Goal: Information Seeking & Learning: Learn about a topic

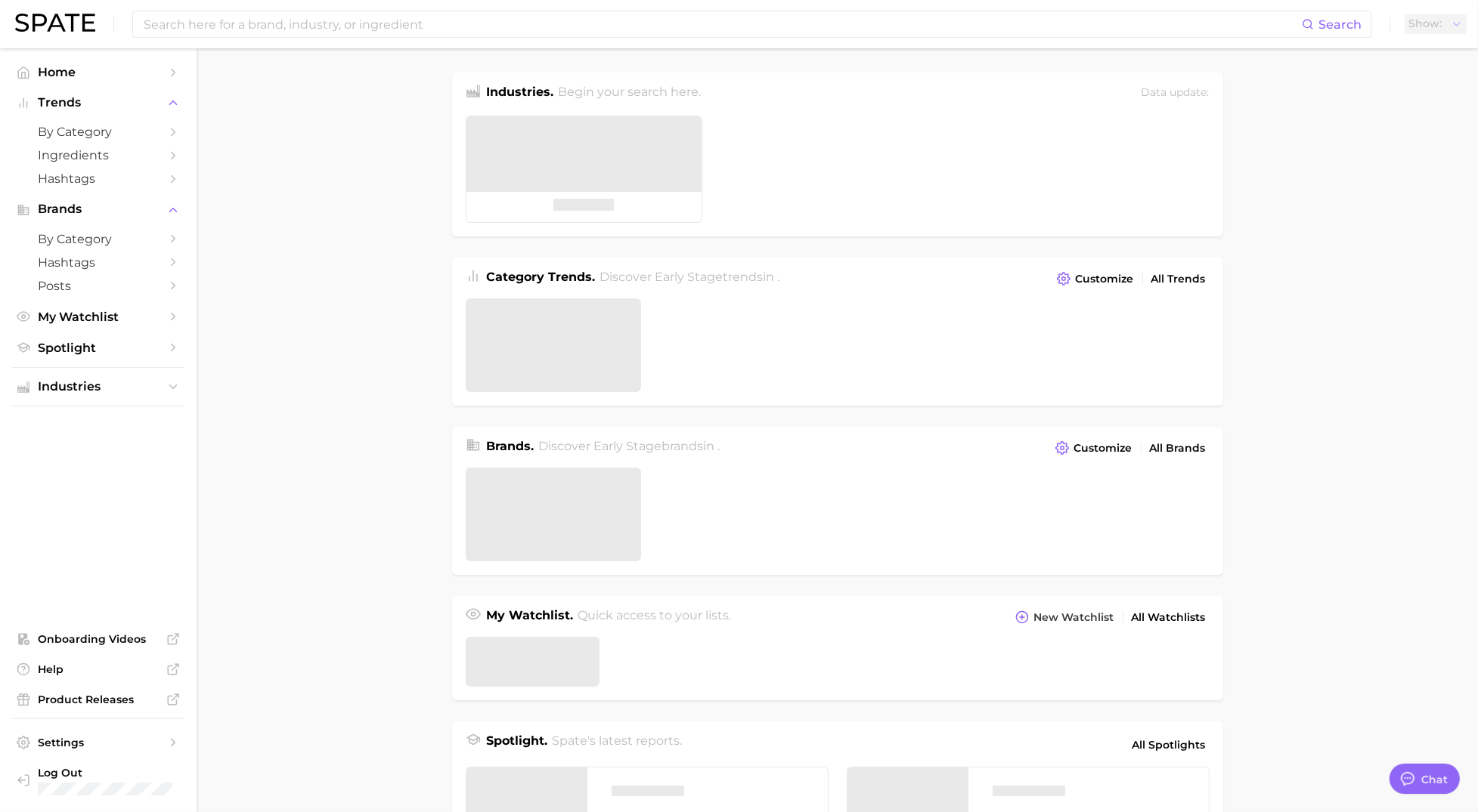
type textarea "x"
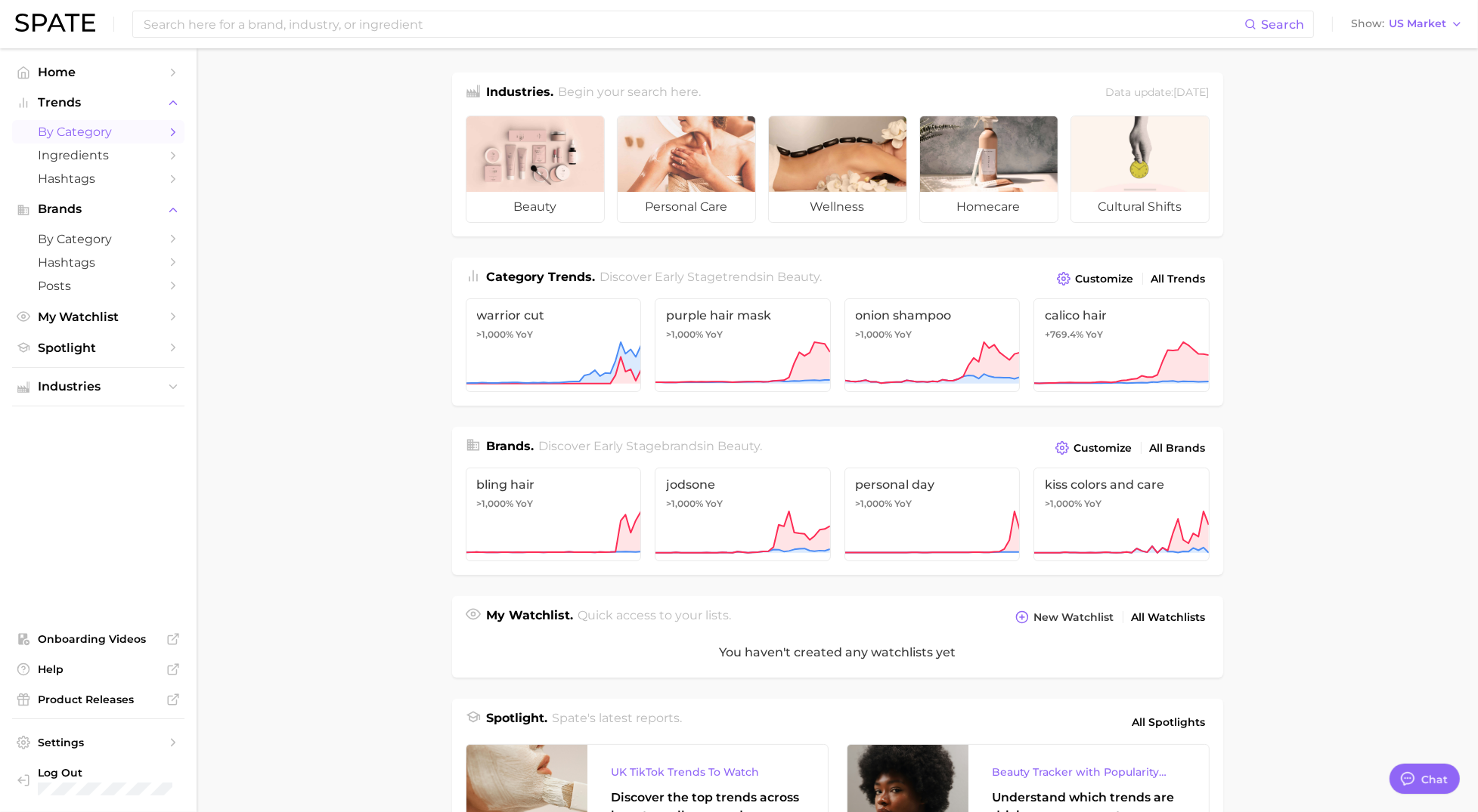
click at [102, 132] on span "by Category" at bounding box center [97, 131] width 121 height 14
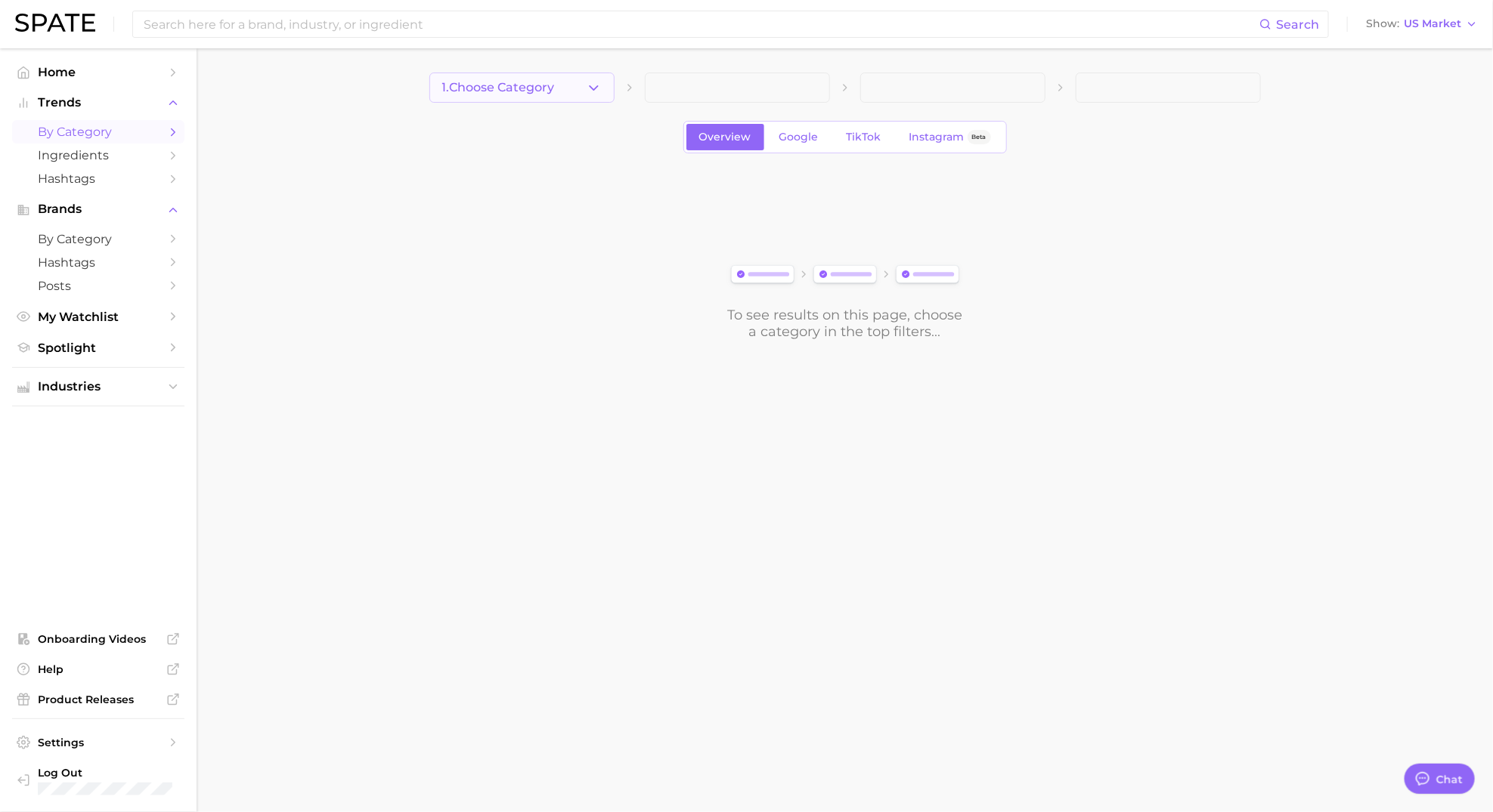
click at [602, 89] on button "1. Choose Category" at bounding box center [522, 87] width 186 height 30
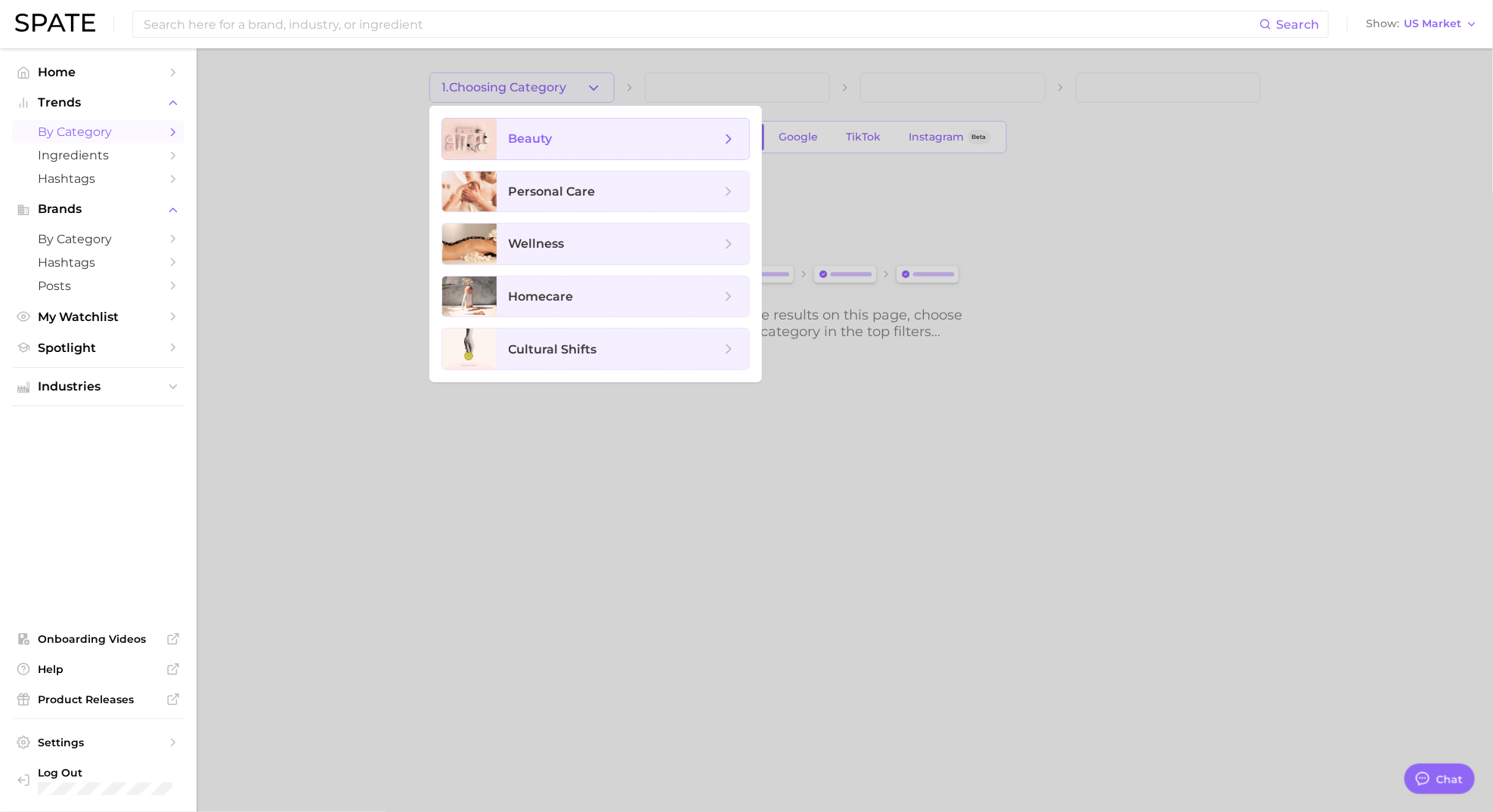
click at [552, 151] on span "beauty" at bounding box center [622, 139] width 252 height 41
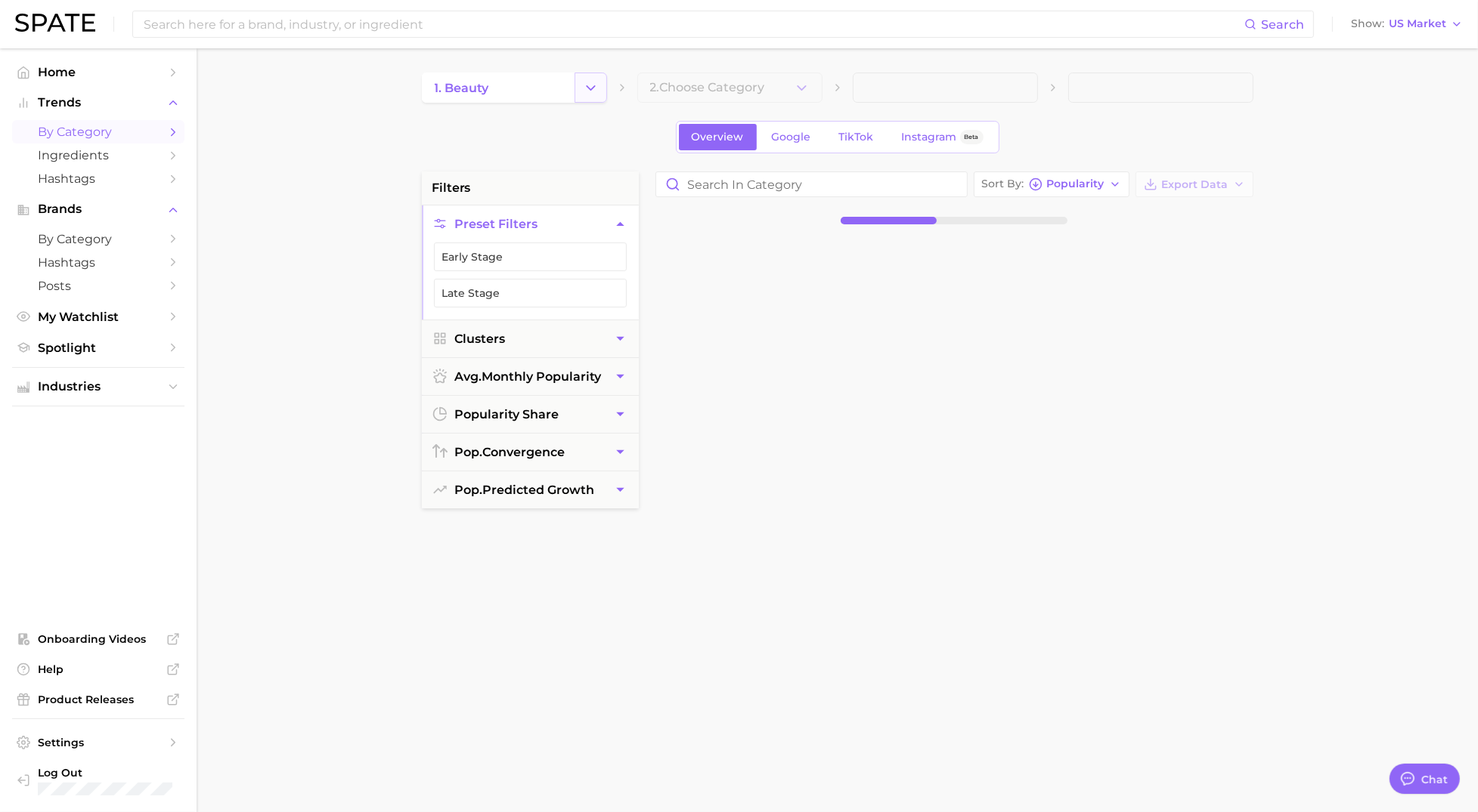
click at [583, 87] on icon "Change Category" at bounding box center [590, 87] width 16 height 16
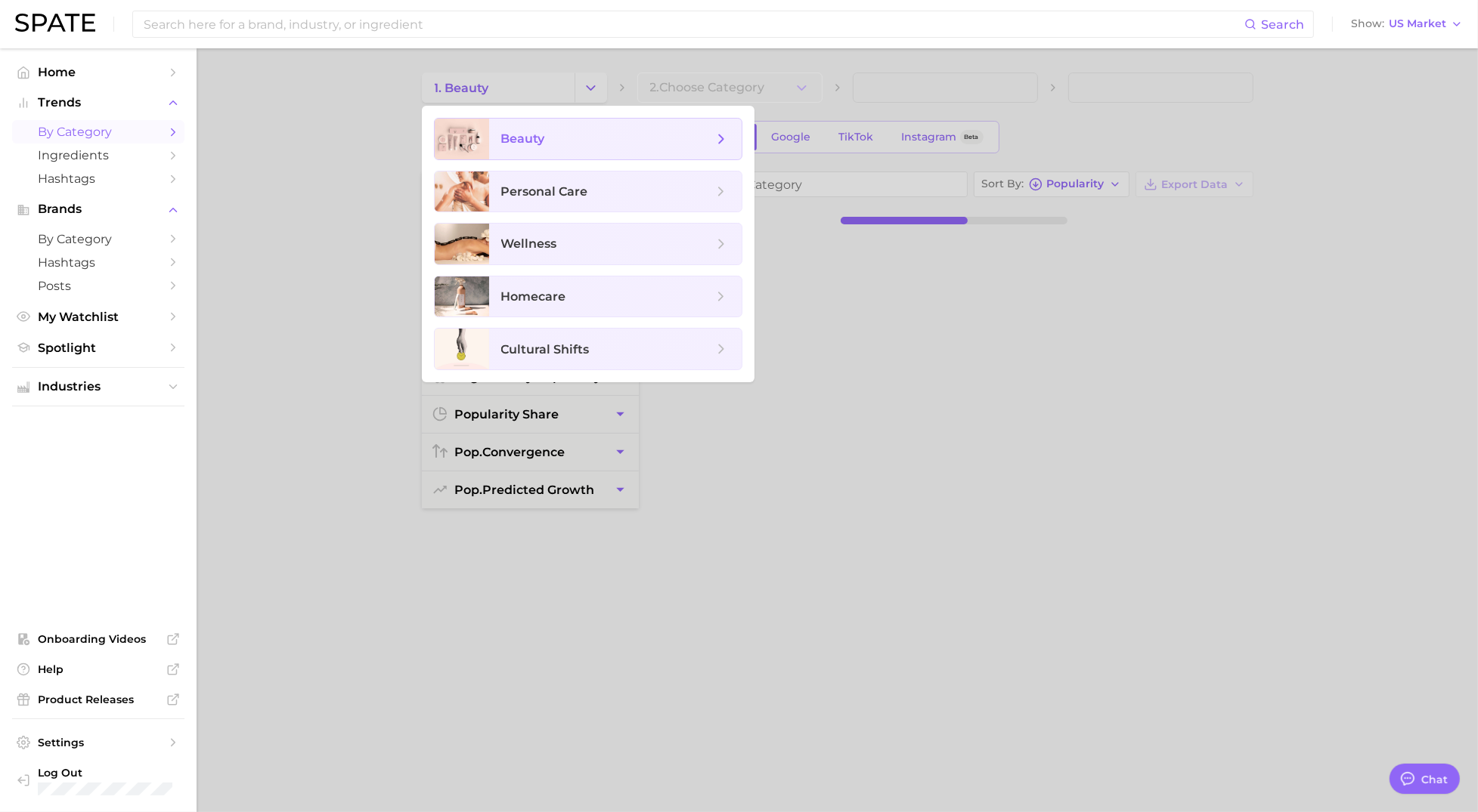
click at [728, 131] on icon at bounding box center [722, 139] width 17 height 17
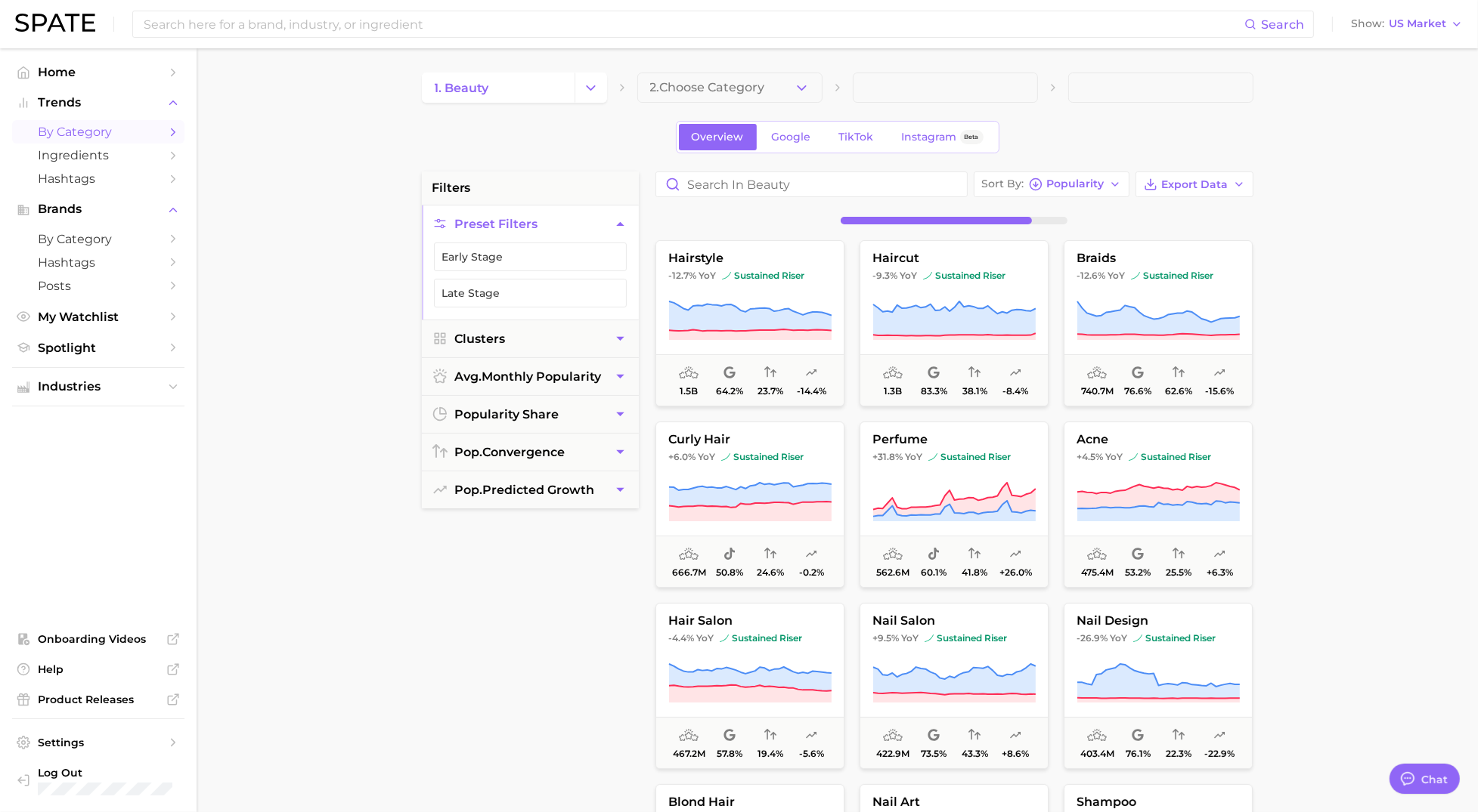
click at [801, 91] on icon "button" at bounding box center [801, 87] width 16 height 16
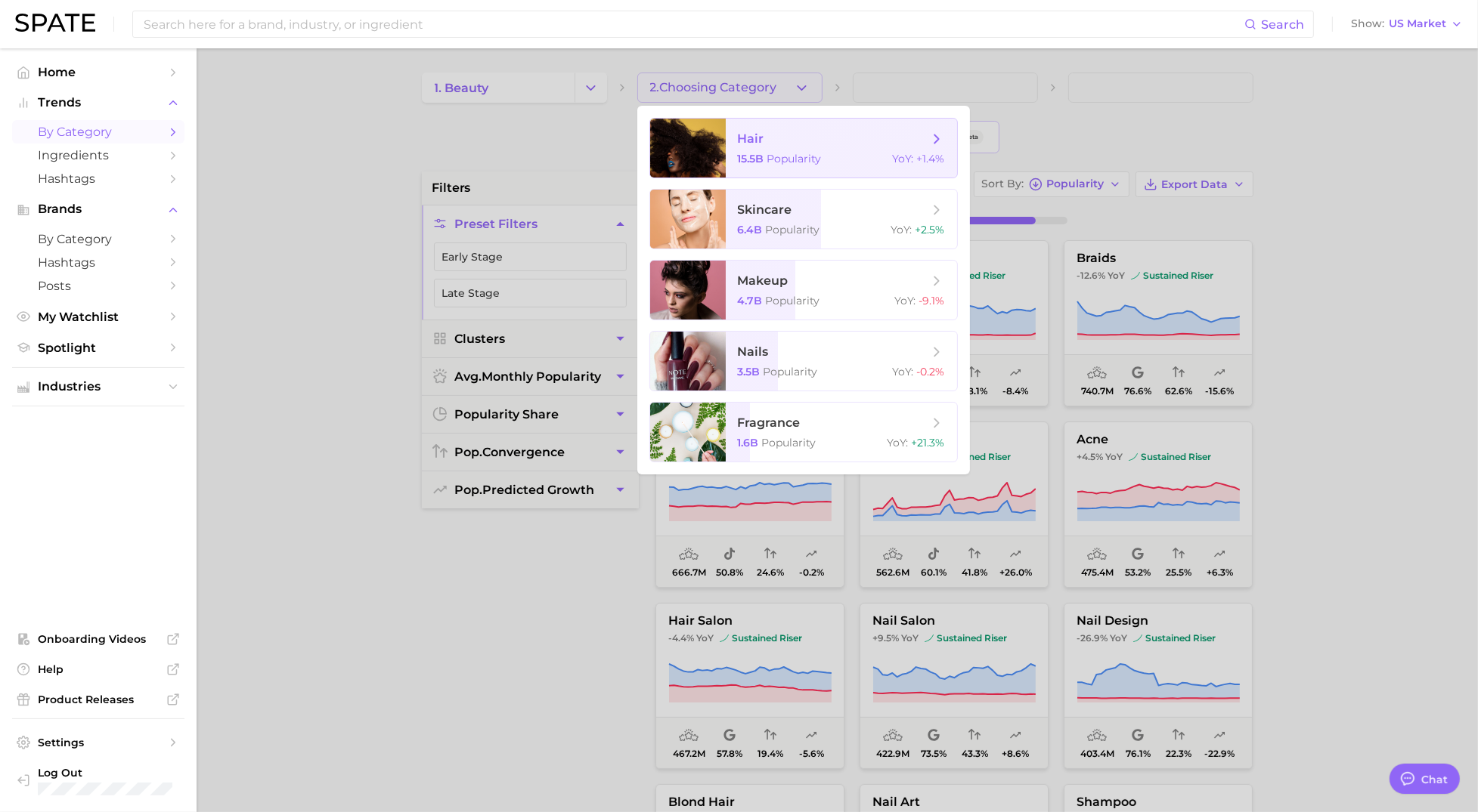
click at [761, 153] on span "15.5b" at bounding box center [751, 159] width 27 height 13
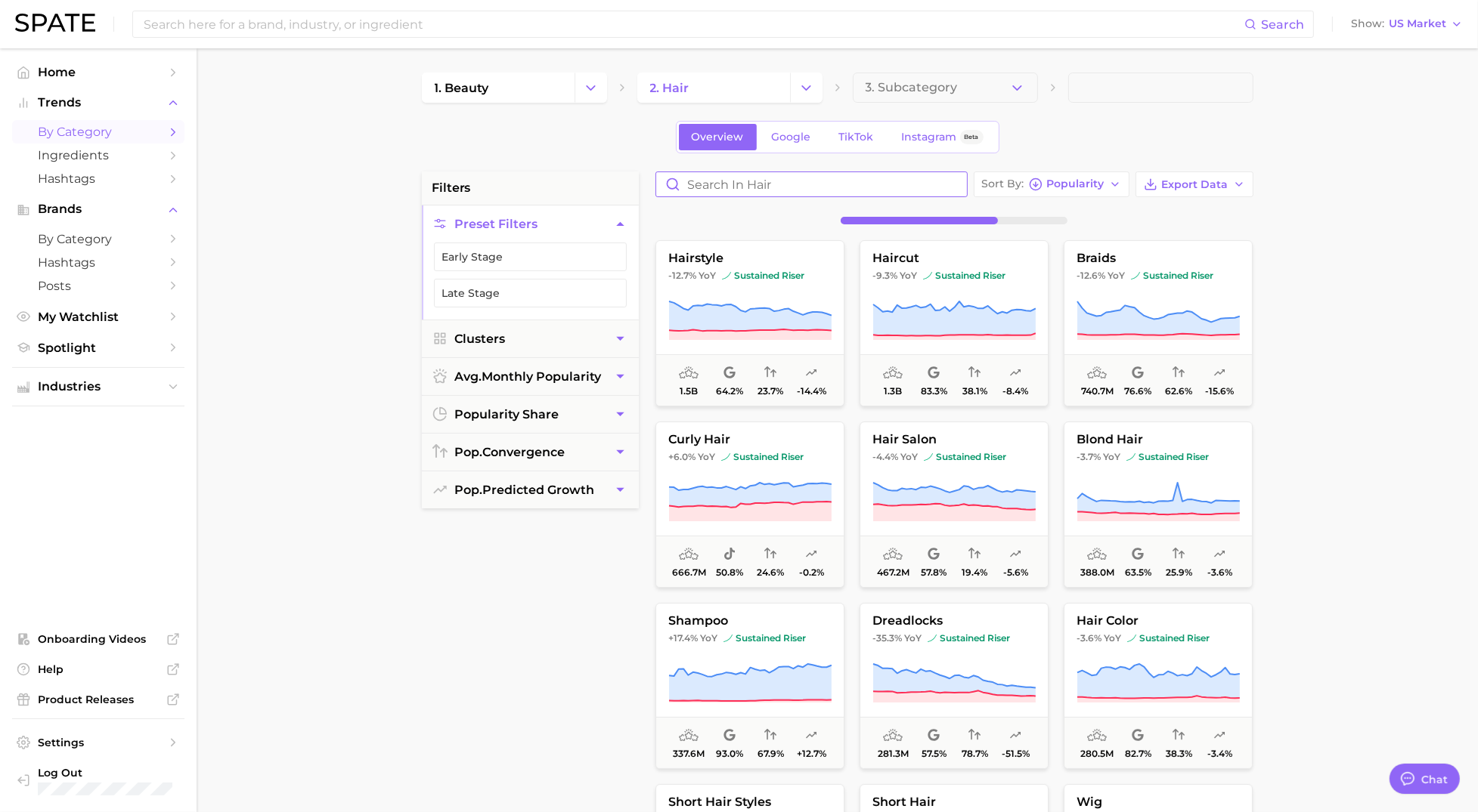
click at [731, 182] on input "Search in hair" at bounding box center [811, 184] width 310 height 24
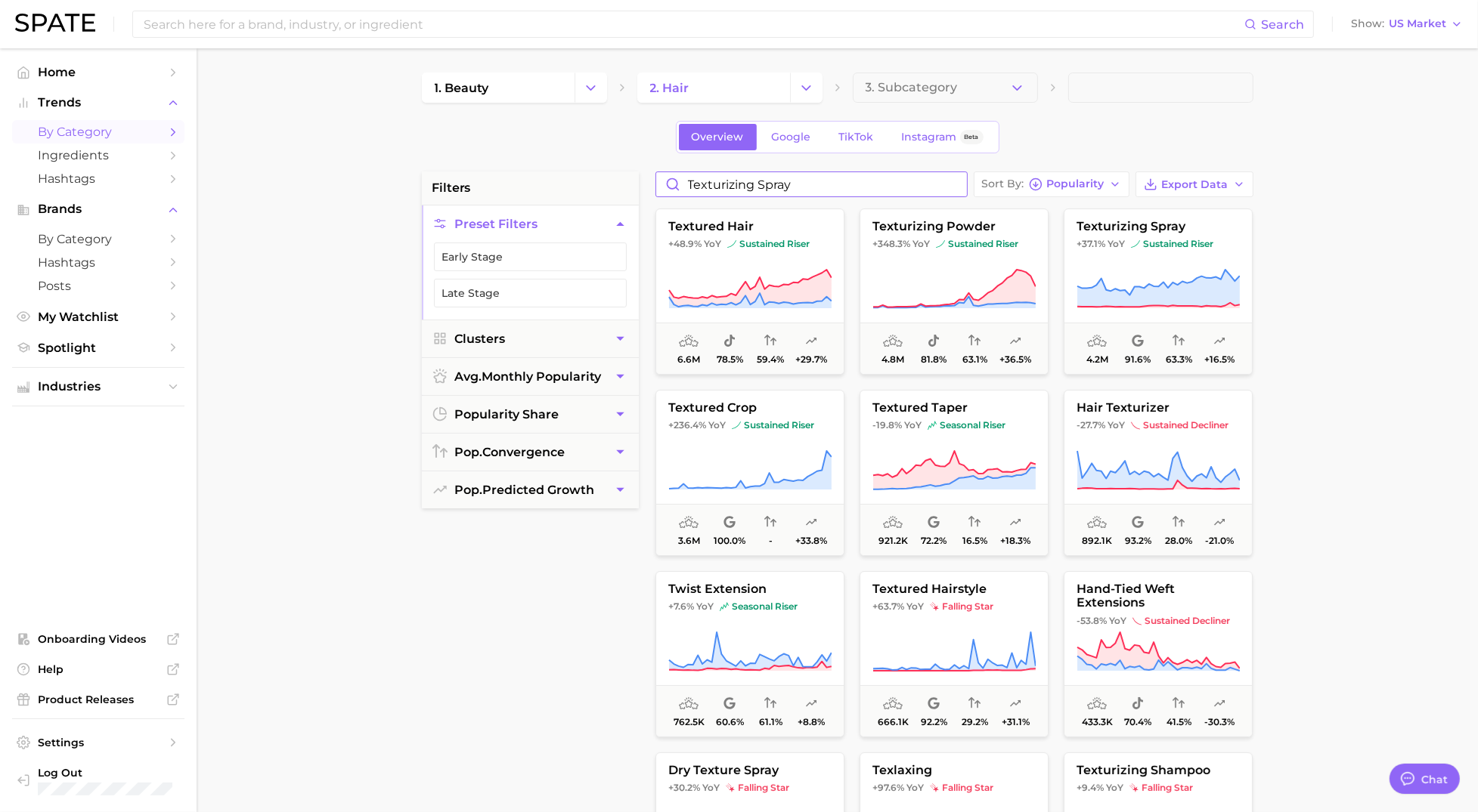
type input "texturizing spray"
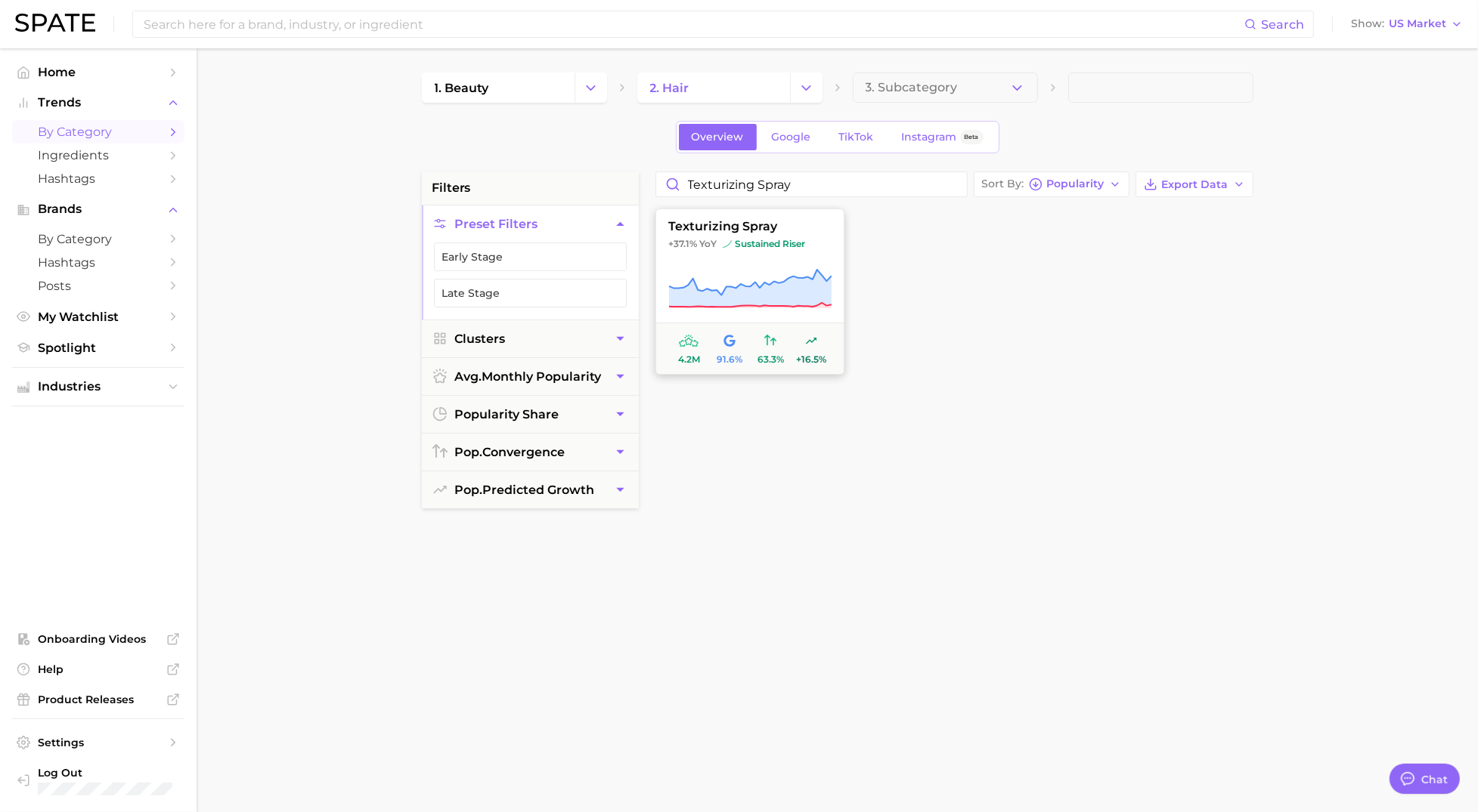
click at [737, 256] on button "texturizing spray +37.1% YoY sustained riser 4.2m 91.6% 63.3% +16.5%" at bounding box center [750, 292] width 189 height 166
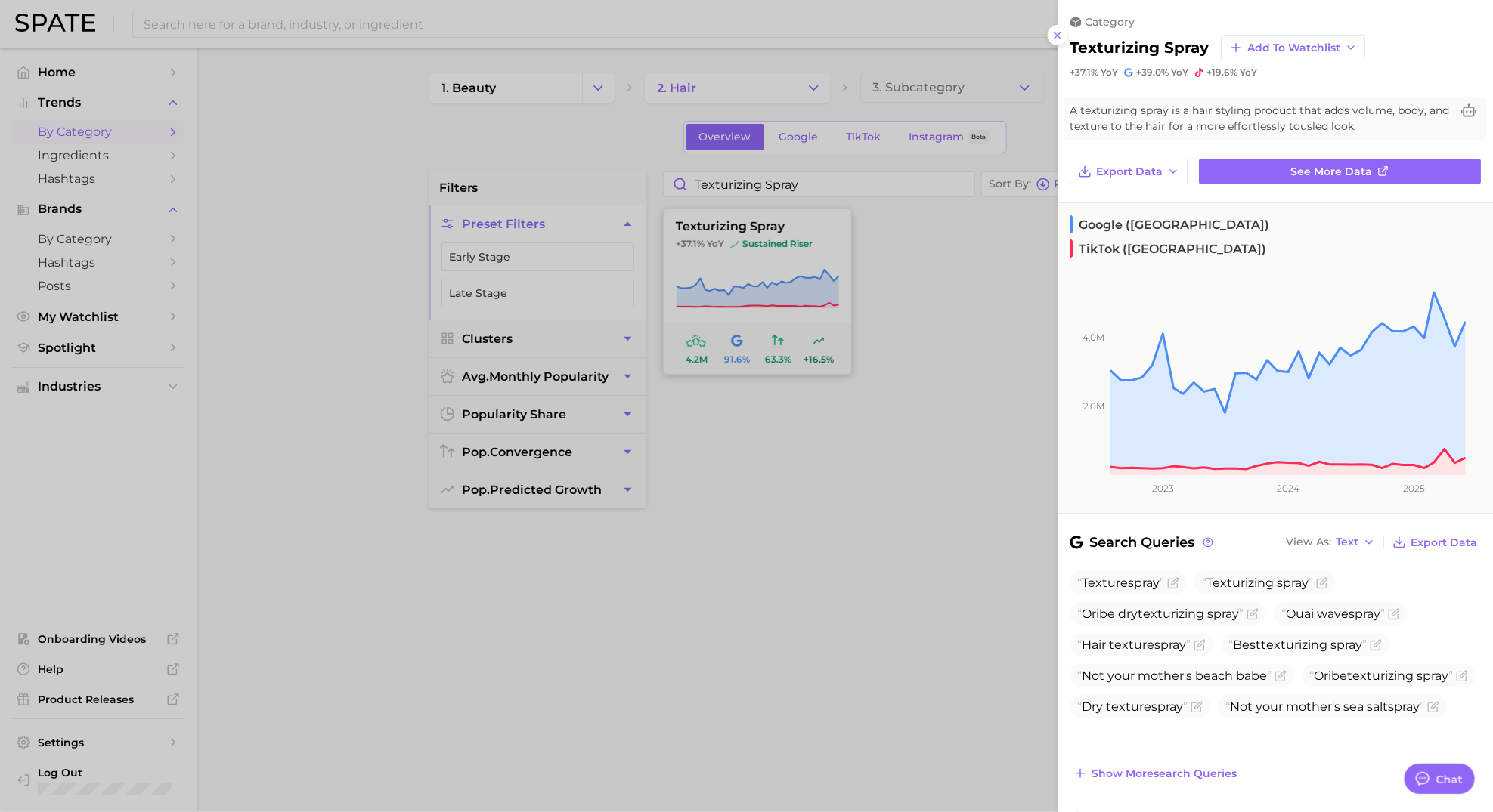
click at [737, 256] on div at bounding box center [746, 406] width 1493 height 812
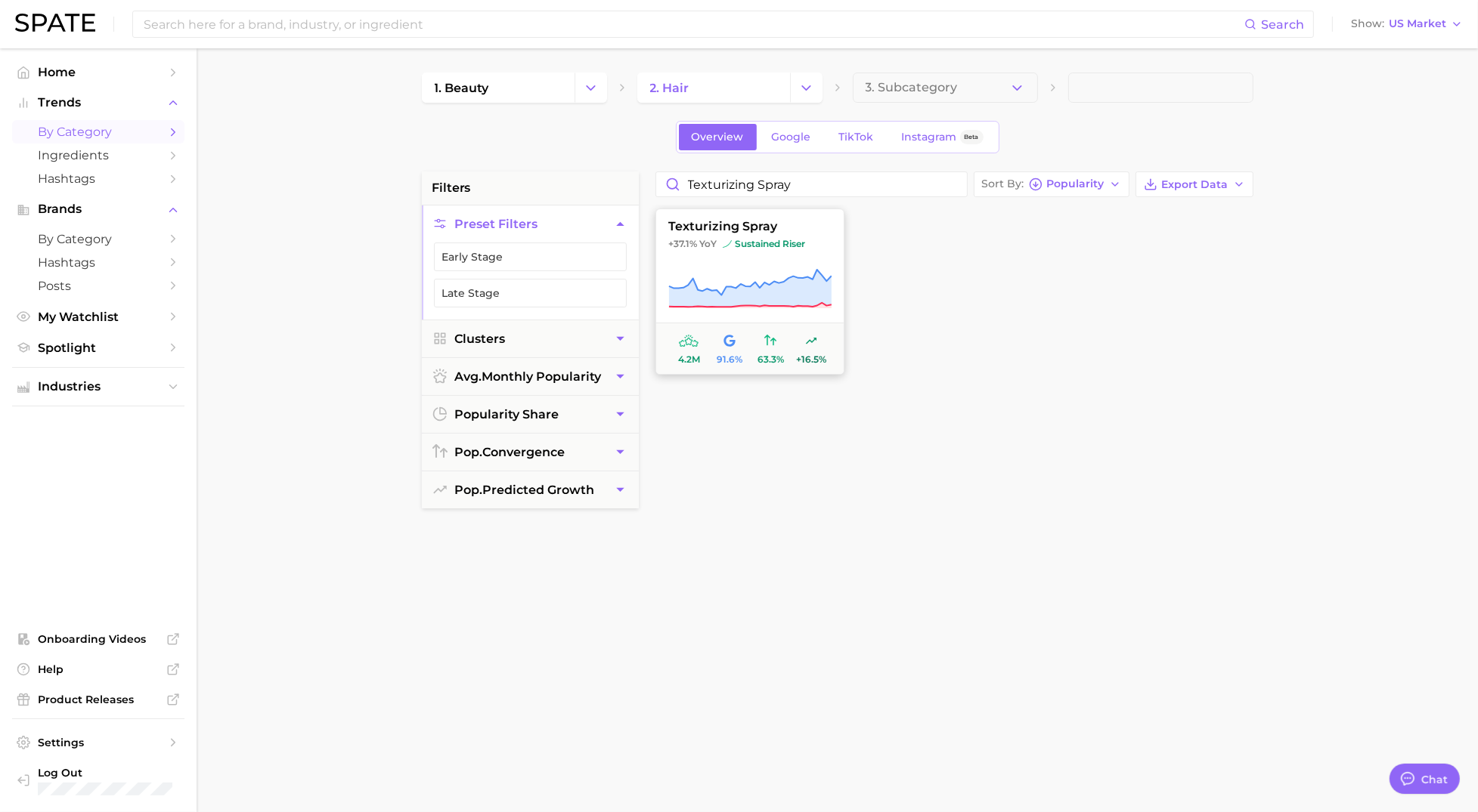
click at [766, 268] on icon at bounding box center [750, 289] width 163 height 42
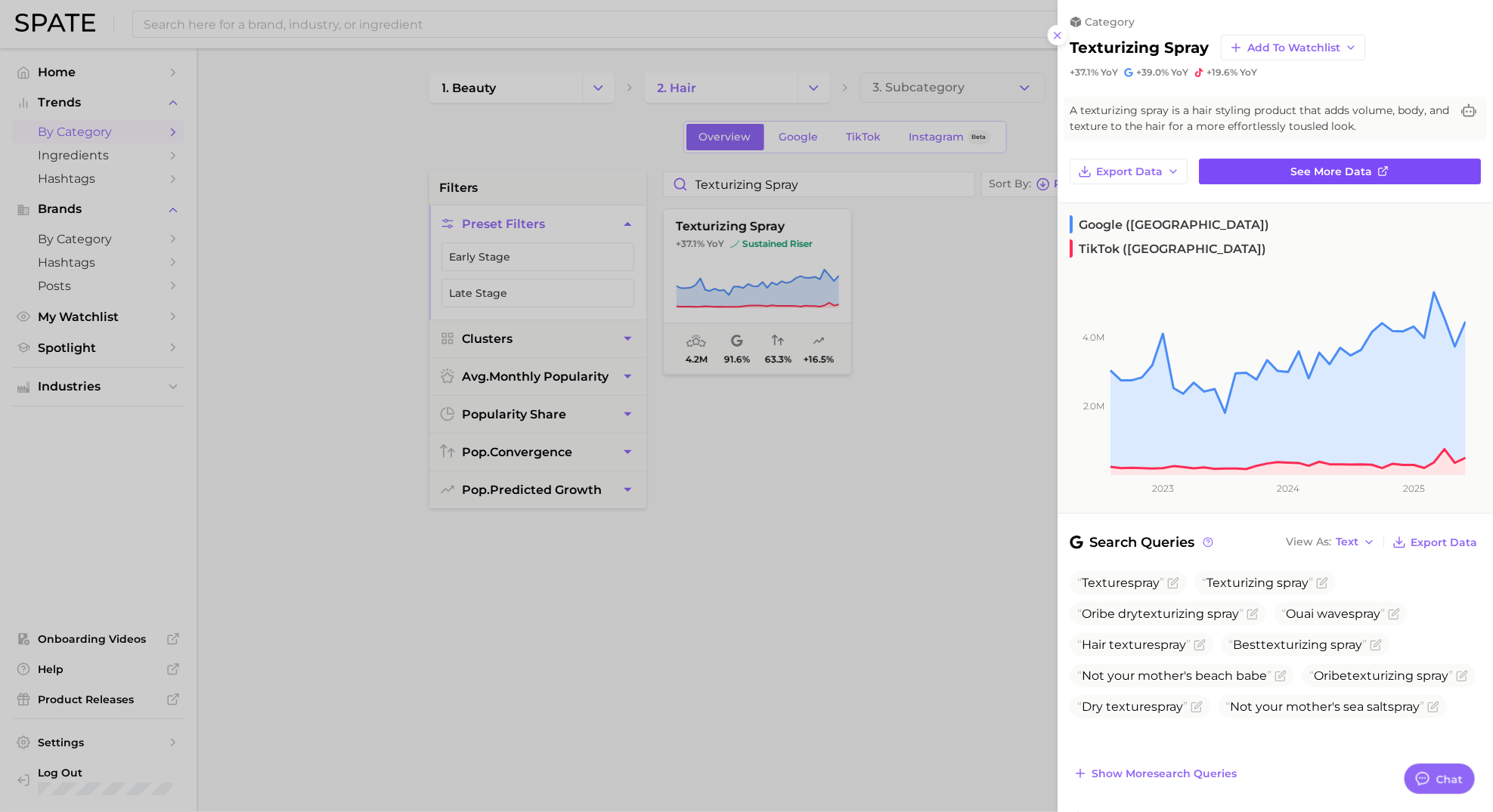
click at [1293, 171] on span "See more data" at bounding box center [1332, 171] width 82 height 12
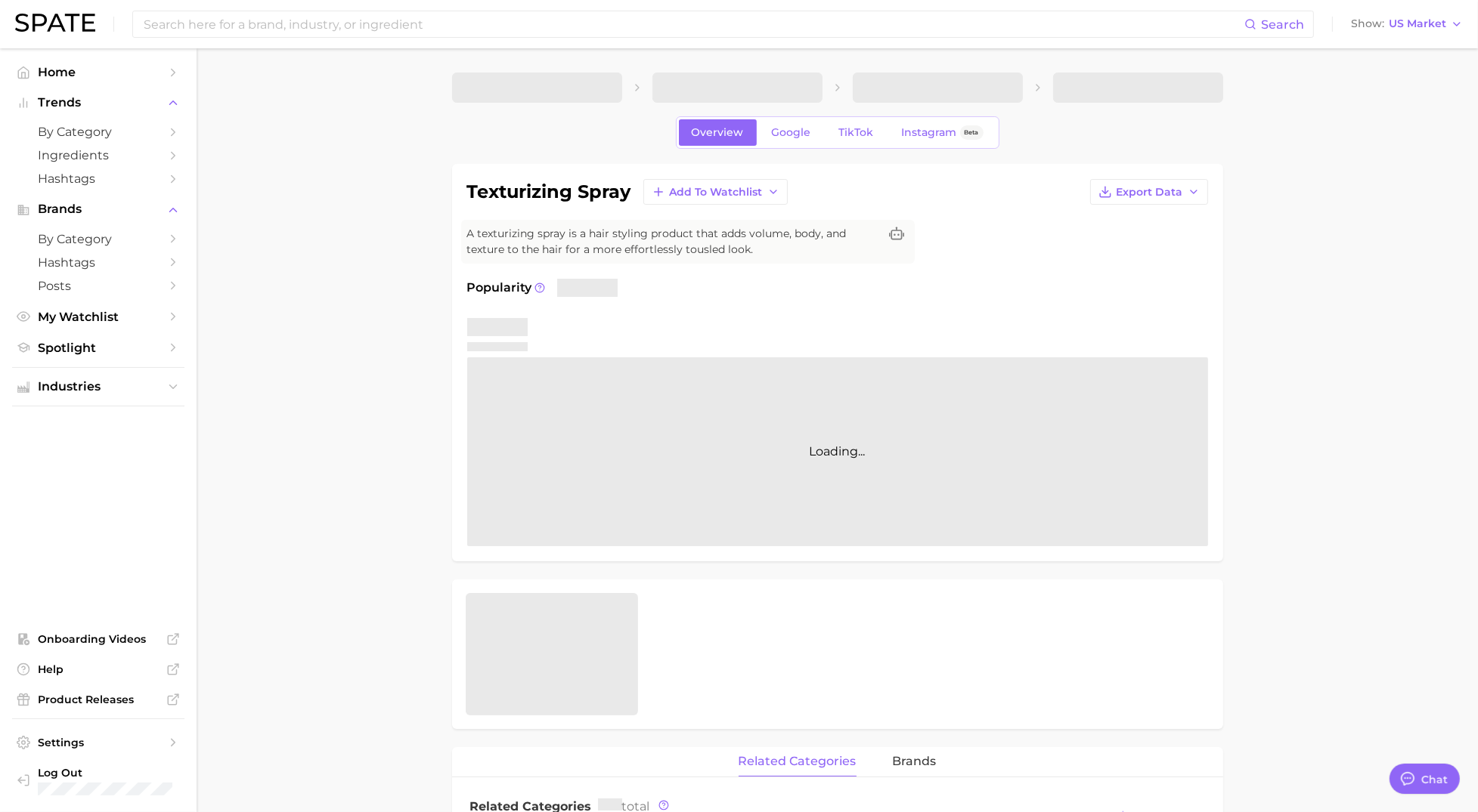
type textarea "x"
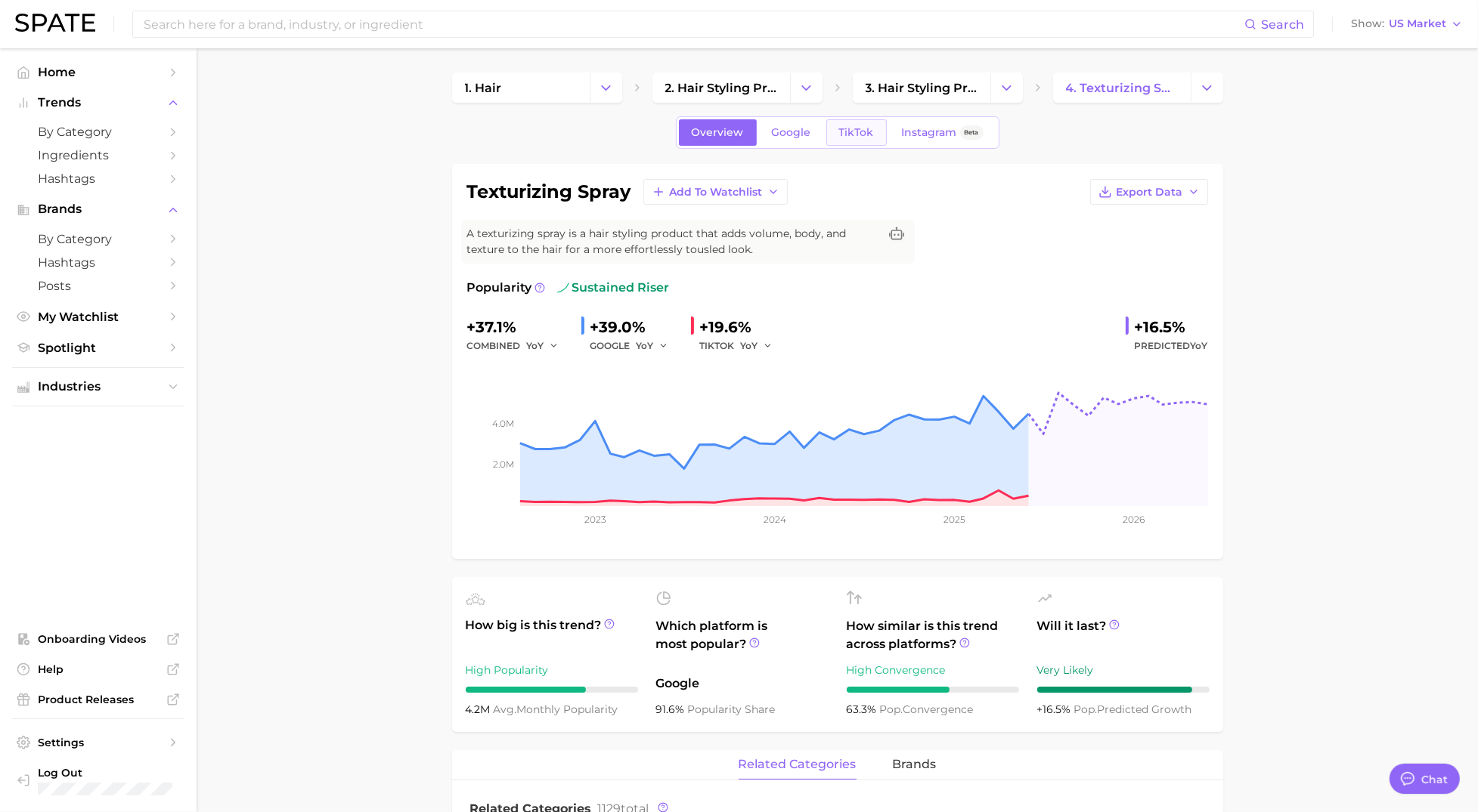
click at [850, 134] on span "TikTok" at bounding box center [856, 132] width 35 height 12
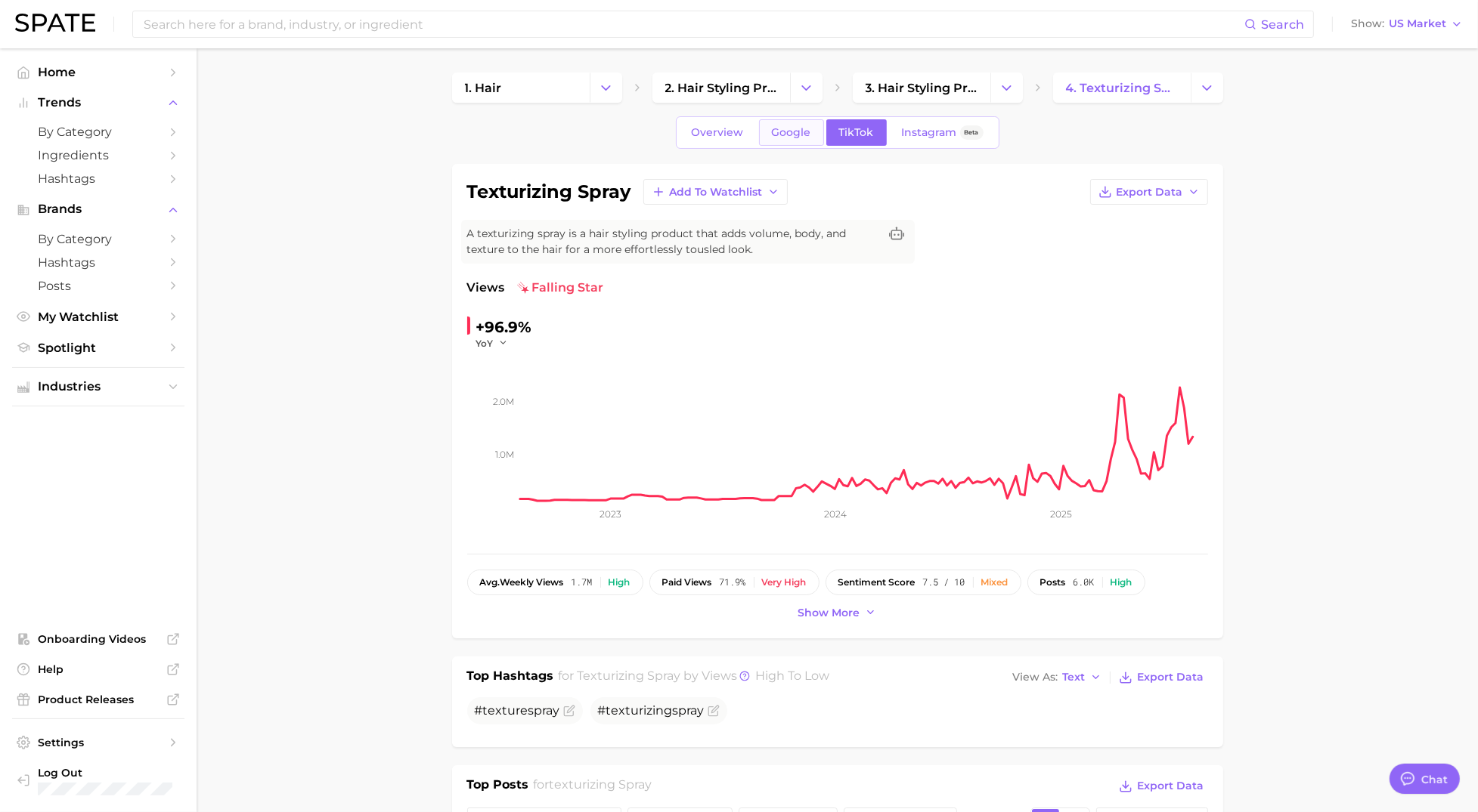
click at [803, 137] on span "Google" at bounding box center [791, 132] width 39 height 12
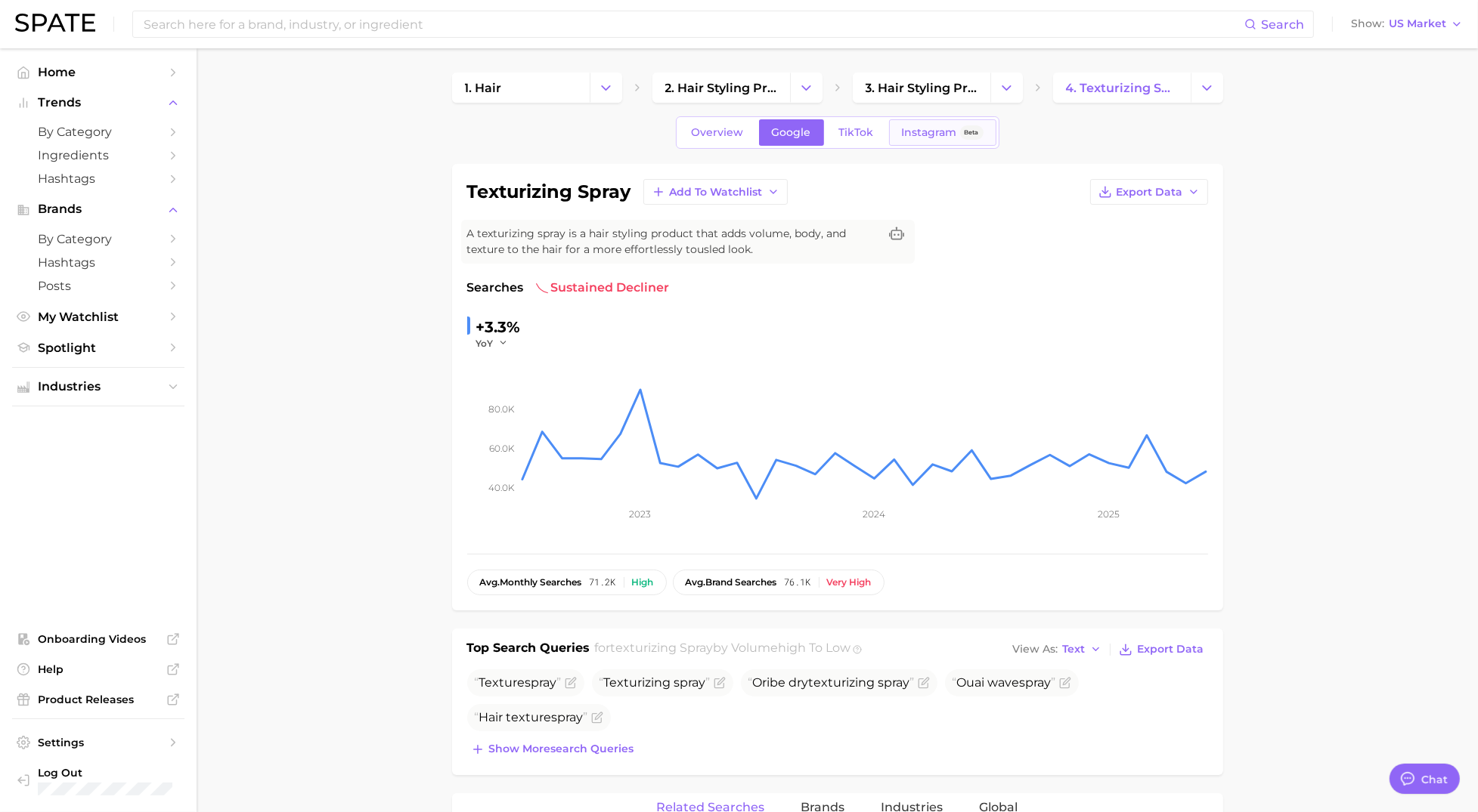
click at [935, 127] on span "Instagram" at bounding box center [930, 132] width 55 height 12
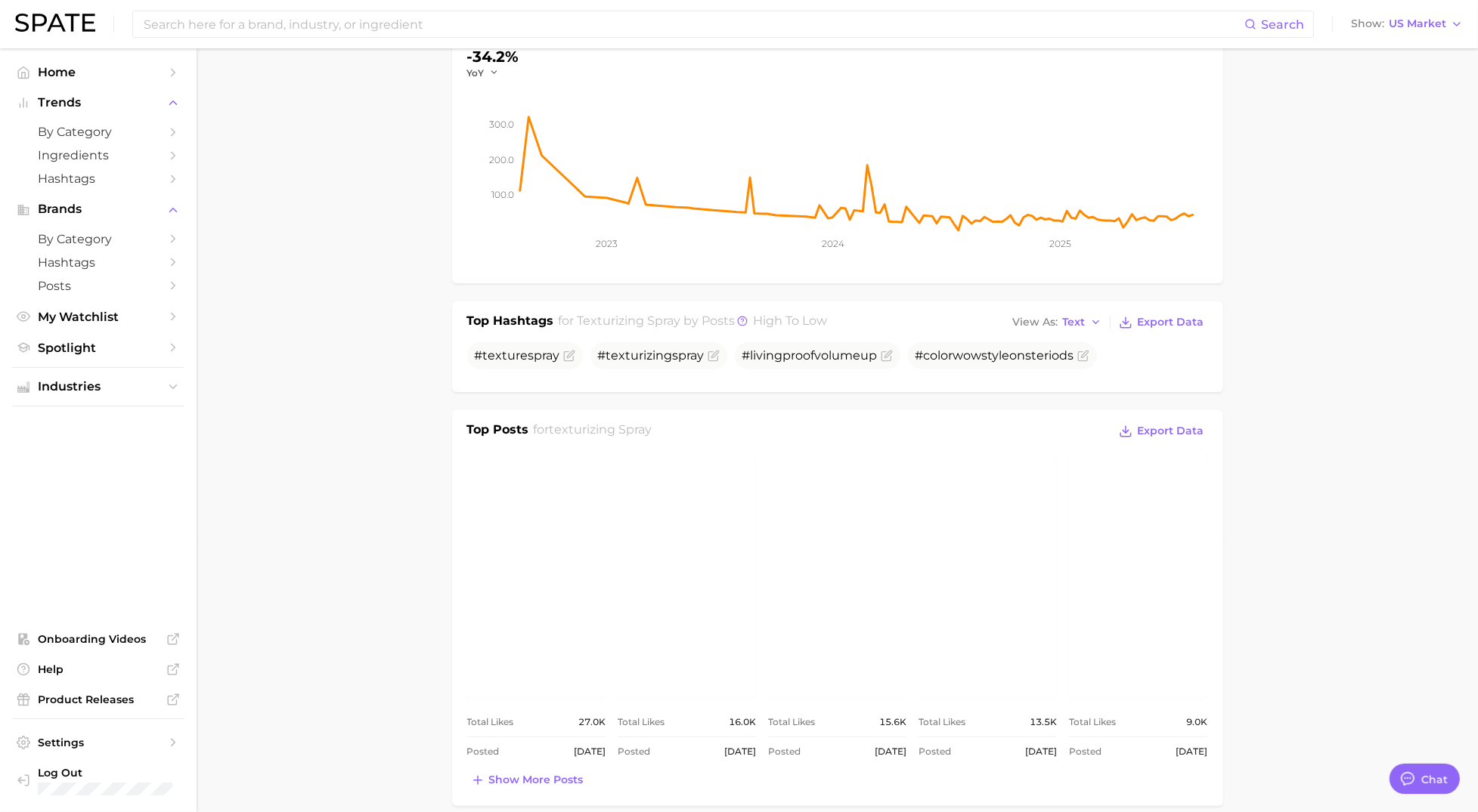
scroll to position [26, 0]
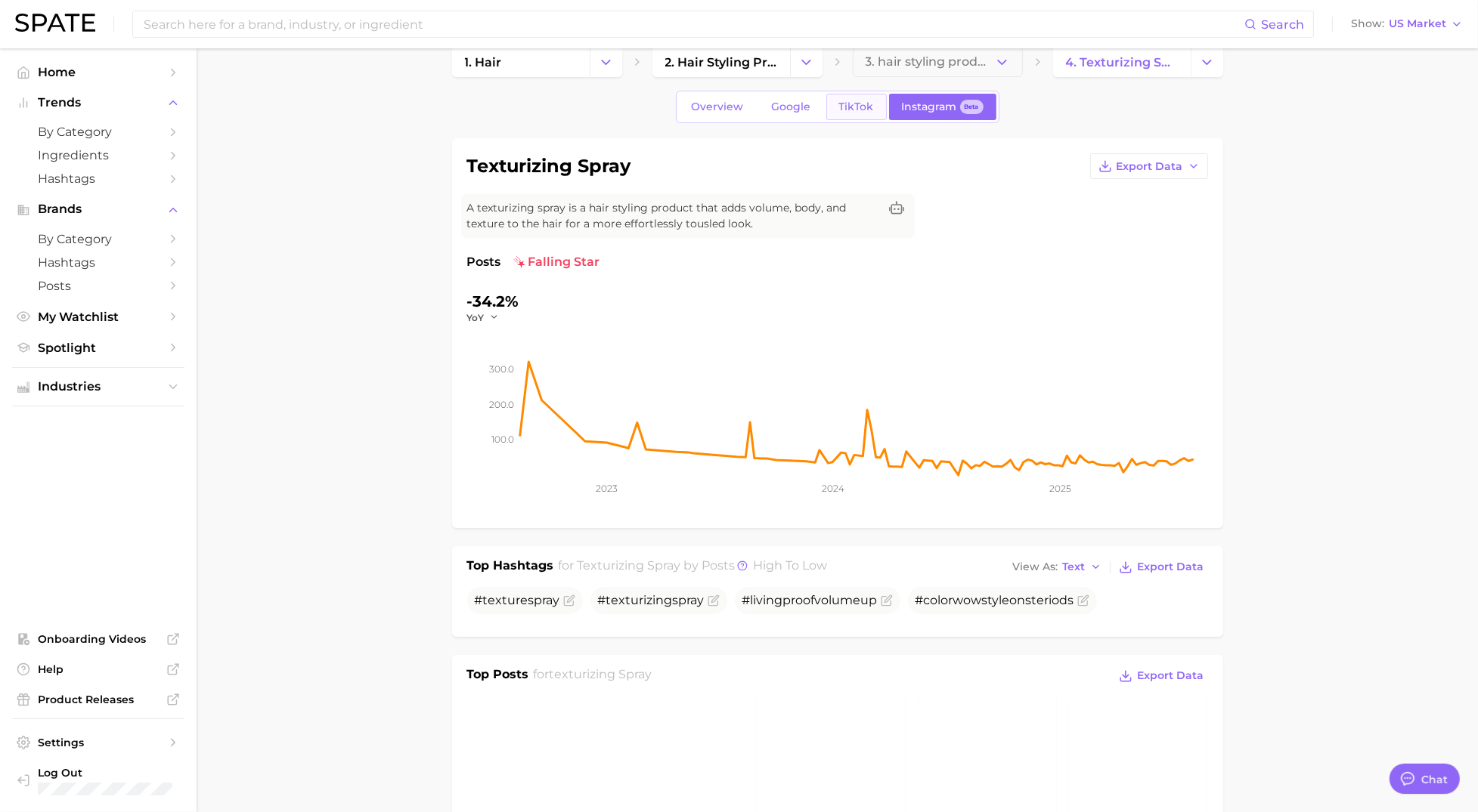
click at [848, 108] on span "TikTok" at bounding box center [856, 106] width 35 height 12
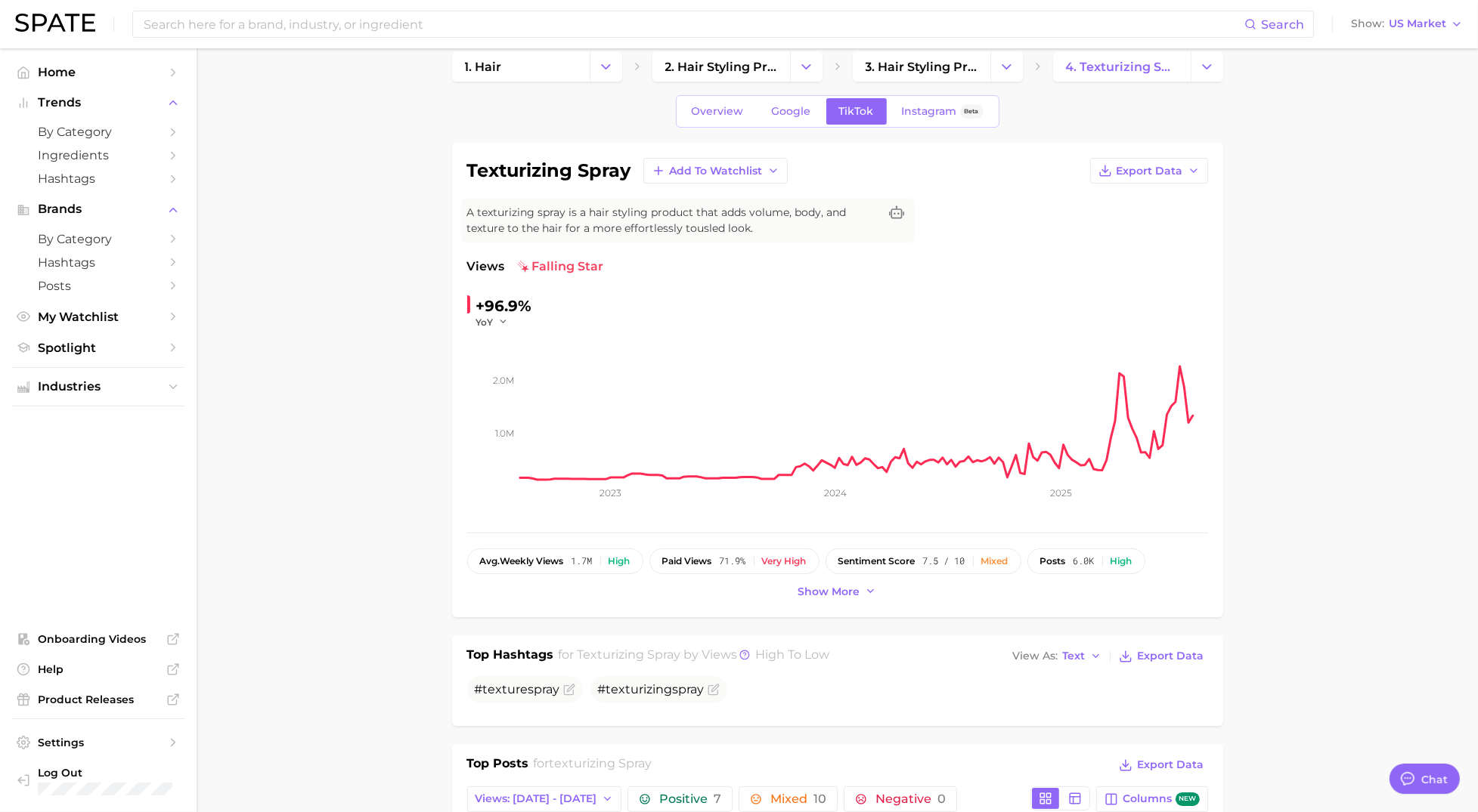
scroll to position [17, 0]
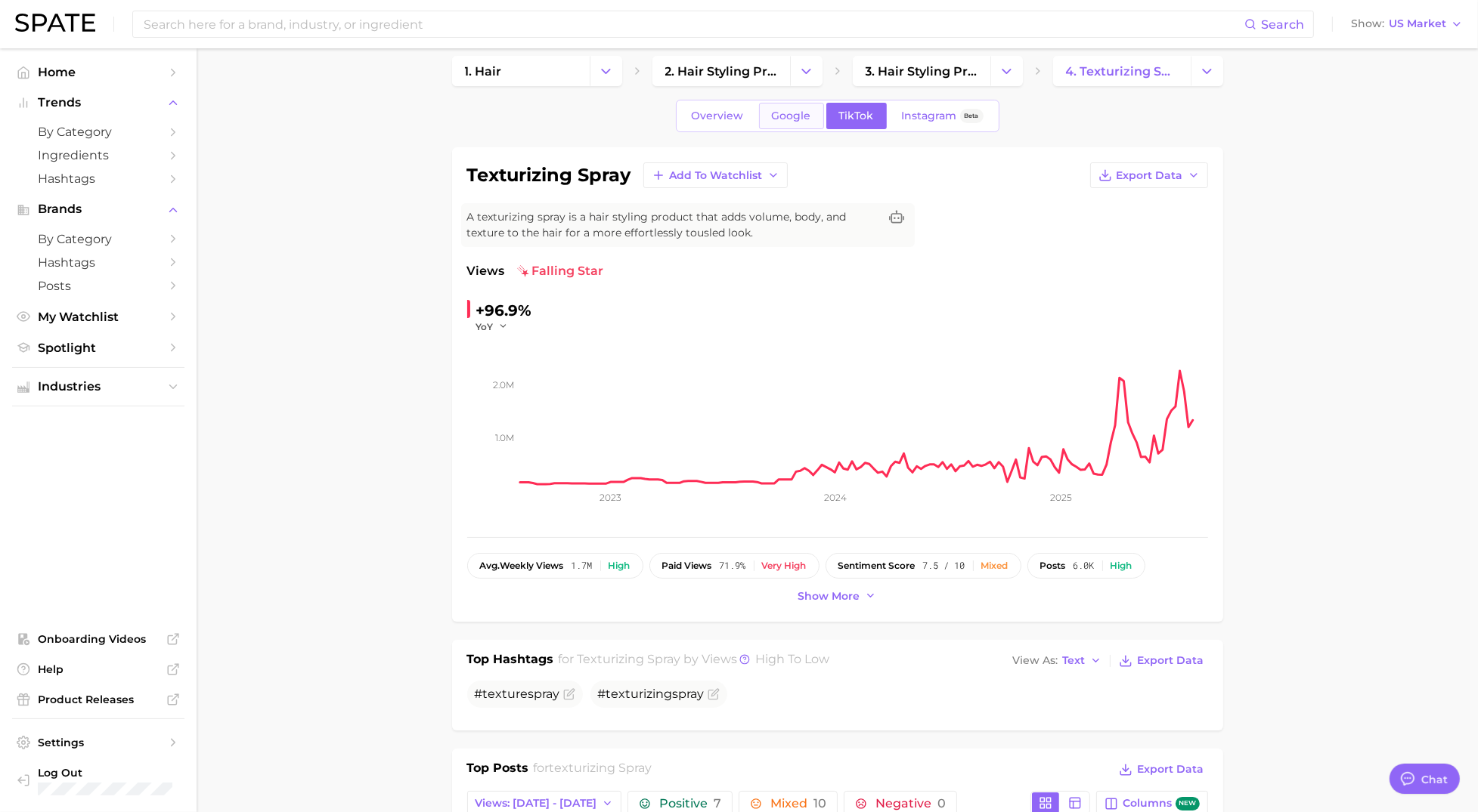
click at [791, 121] on span "Google" at bounding box center [791, 116] width 39 height 12
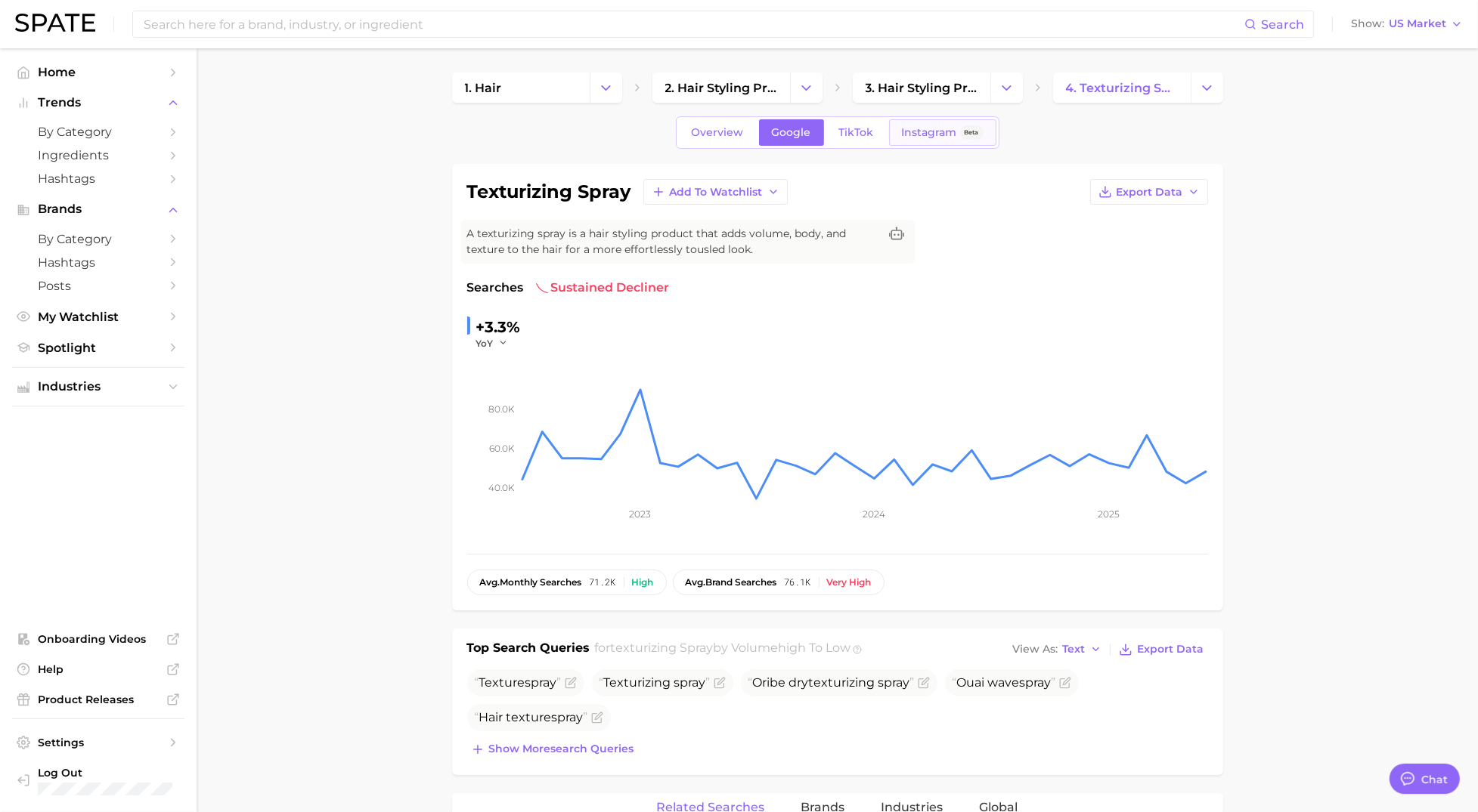
click at [930, 131] on span "Instagram" at bounding box center [930, 132] width 55 height 12
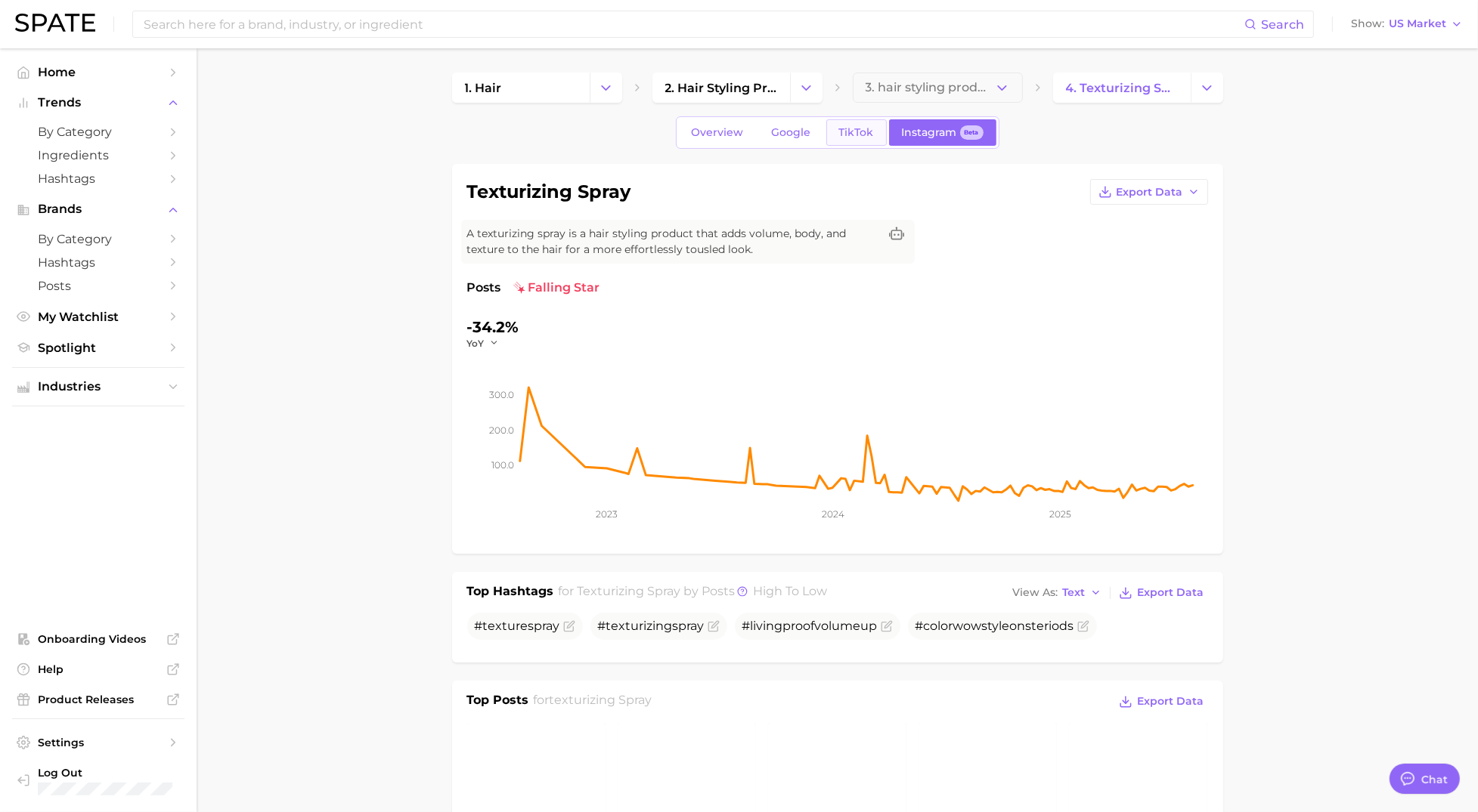
click at [868, 131] on span "TikTok" at bounding box center [856, 132] width 35 height 12
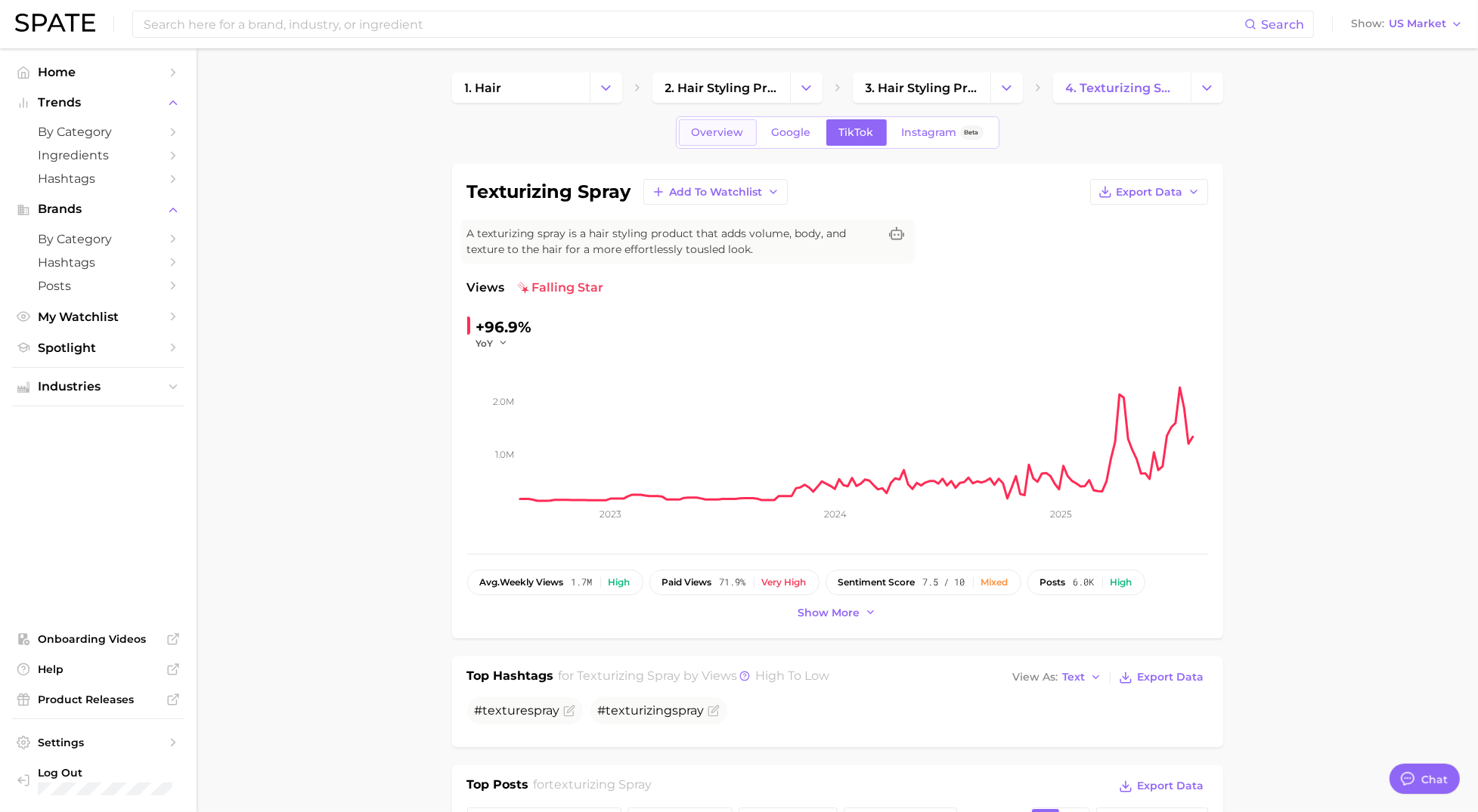
click at [717, 136] on span "Overview" at bounding box center [717, 132] width 52 height 12
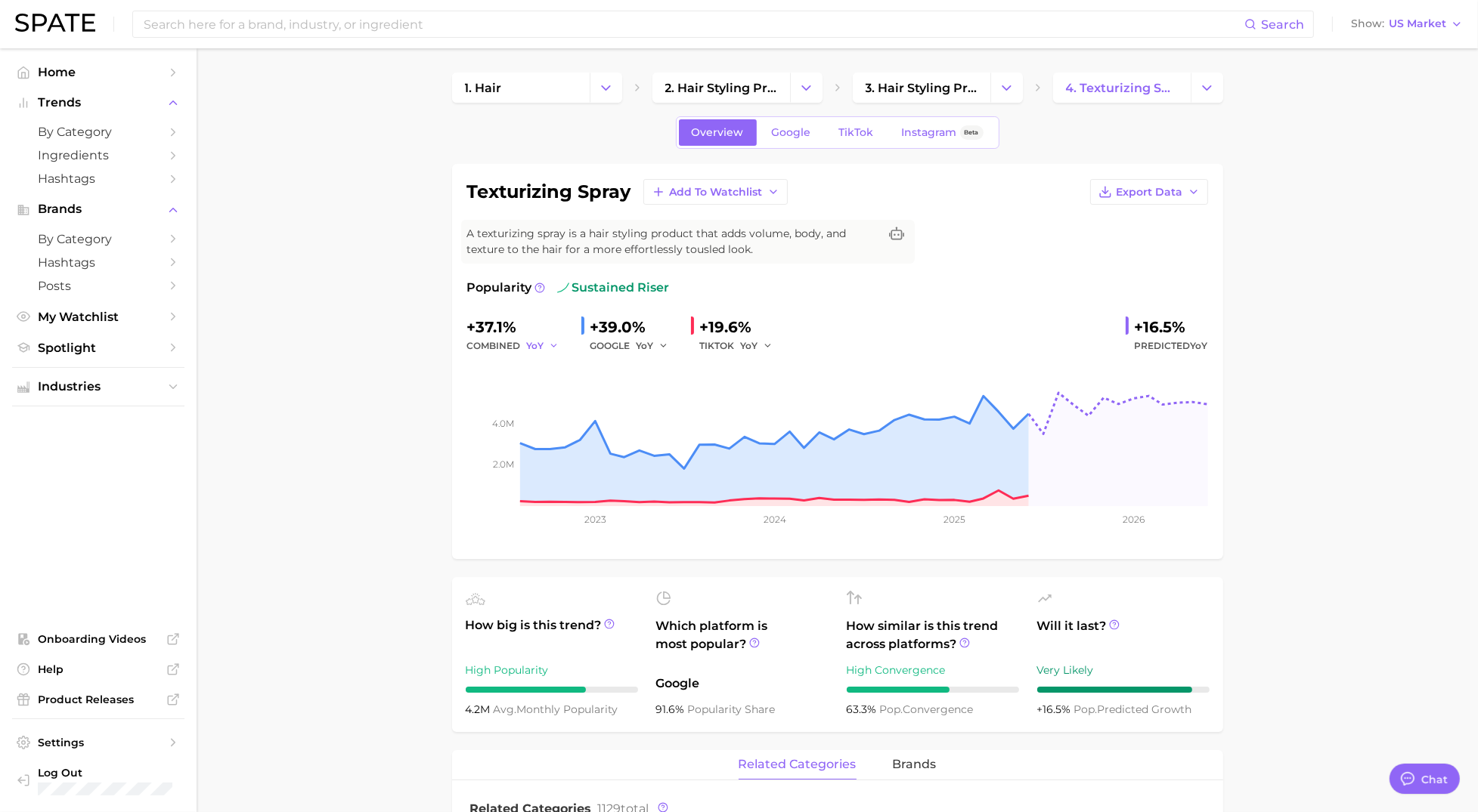
click at [551, 349] on icon "button" at bounding box center [553, 346] width 11 height 11
click at [938, 126] on span "Instagram" at bounding box center [930, 132] width 55 height 12
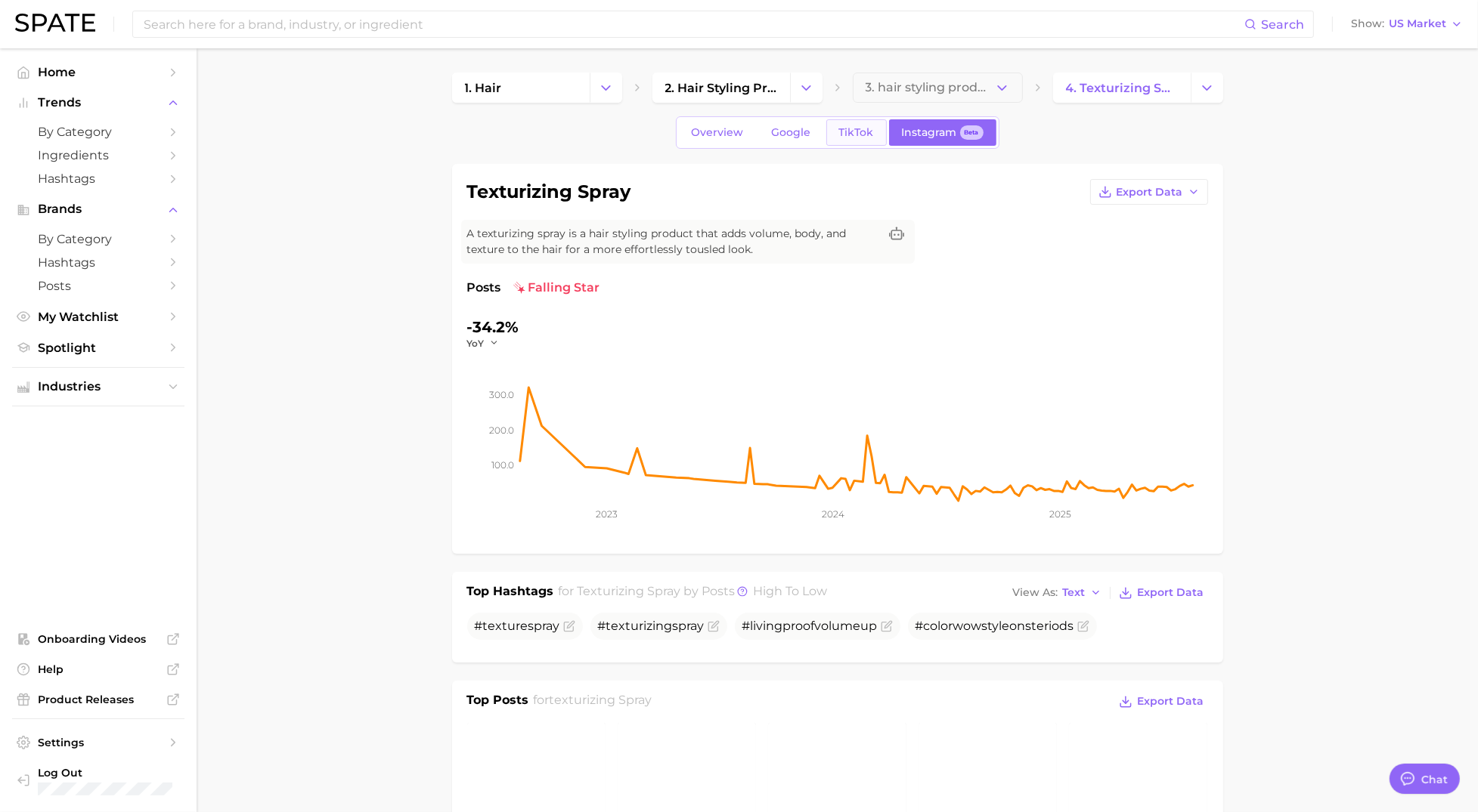
click at [851, 137] on span "TikTok" at bounding box center [856, 132] width 35 height 12
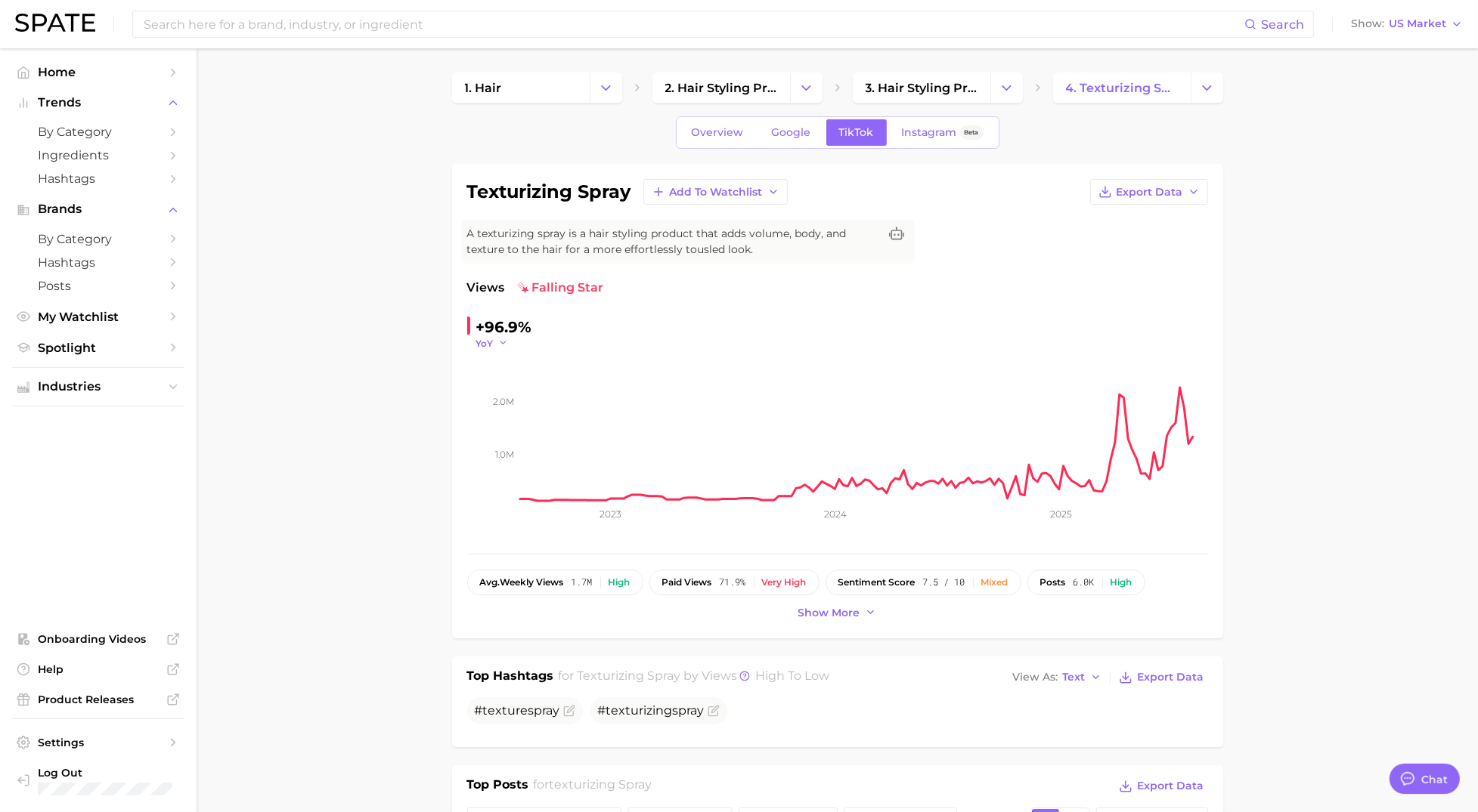
click at [500, 345] on icon "button" at bounding box center [503, 343] width 11 height 11
click at [499, 389] on span "QoQ" at bounding box center [496, 391] width 25 height 12
click at [510, 346] on icon "button" at bounding box center [507, 343] width 11 height 11
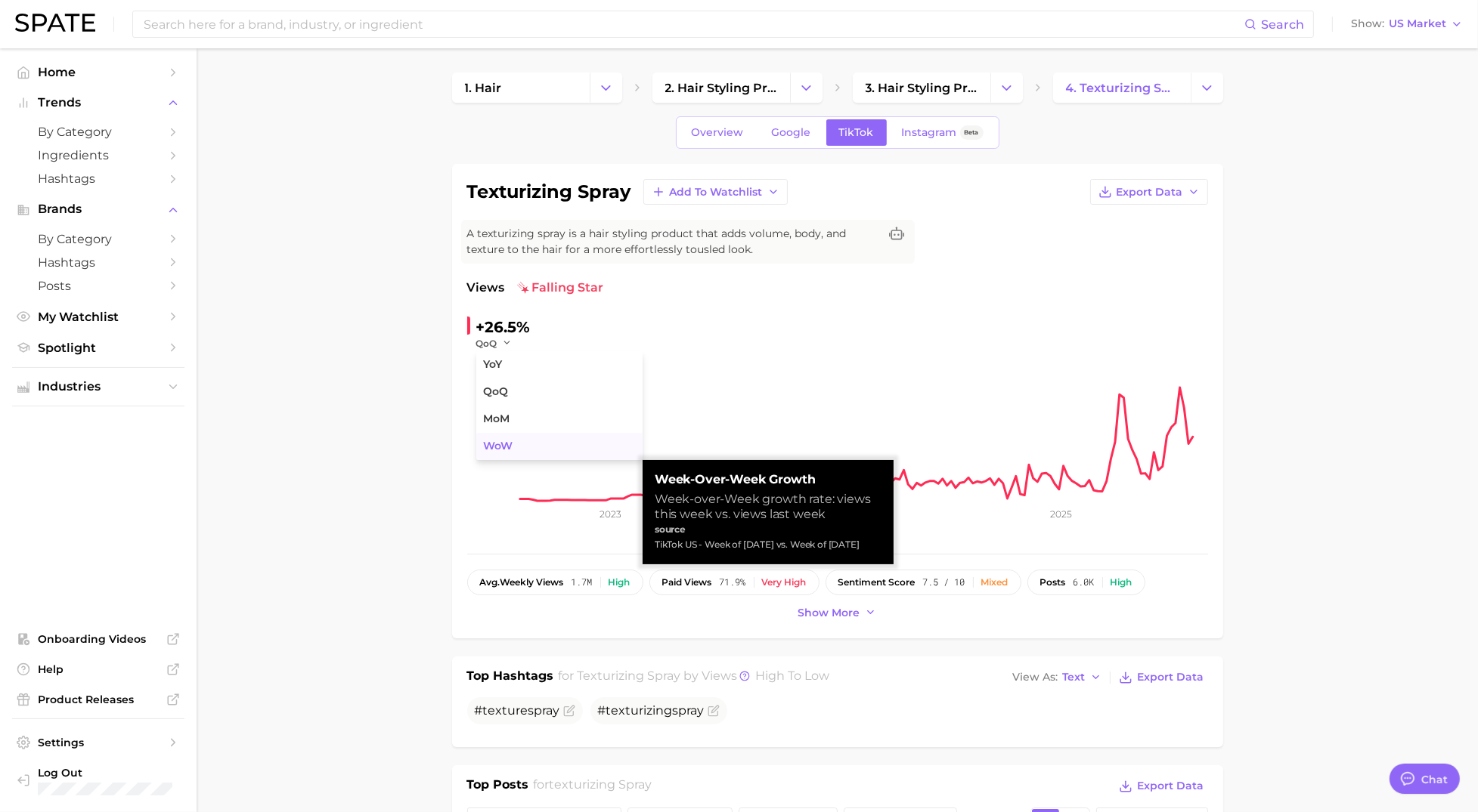
click at [501, 447] on span "WoW" at bounding box center [498, 446] width 29 height 12
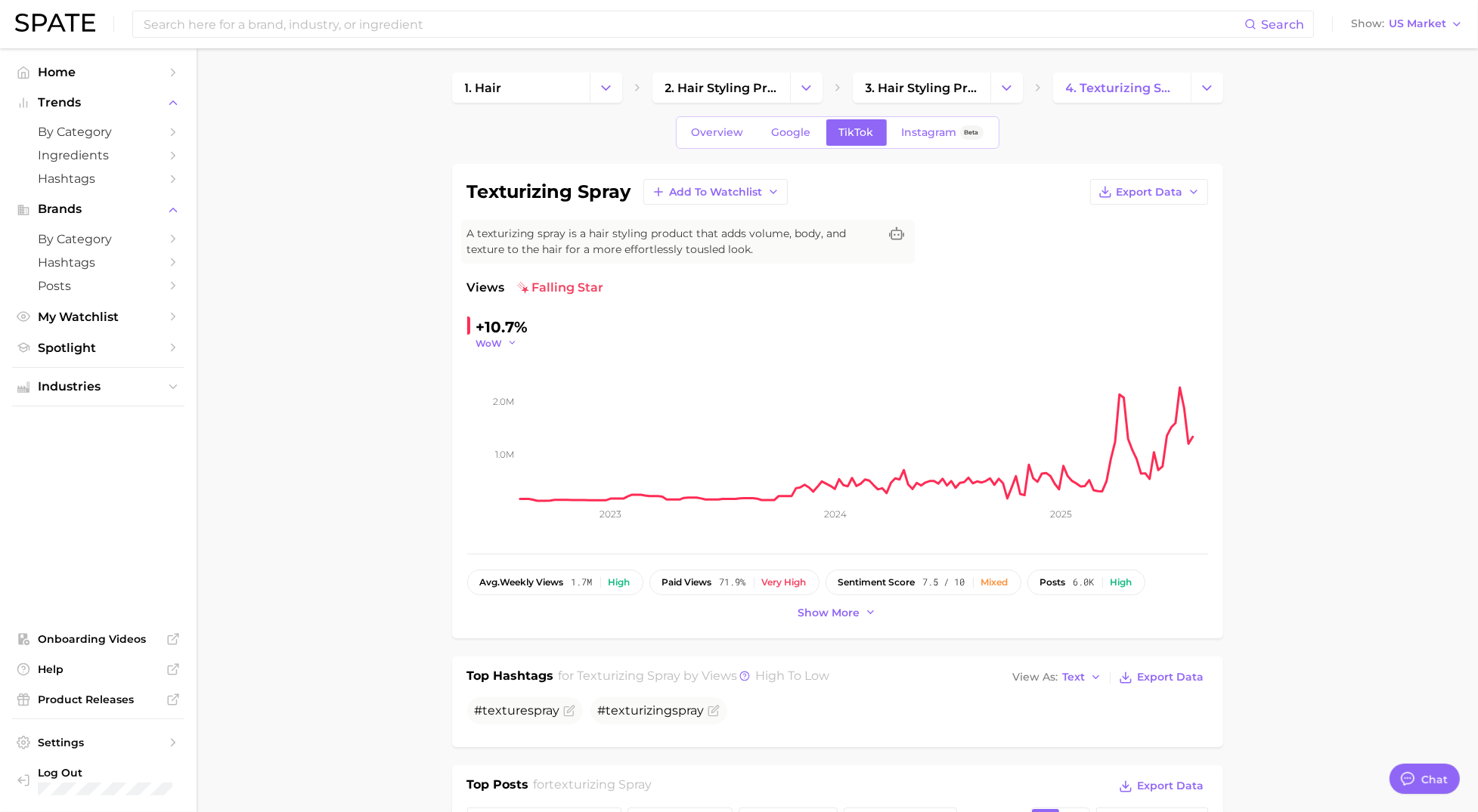
click at [513, 340] on icon "button" at bounding box center [513, 343] width 11 height 11
click at [509, 389] on button "QoQ" at bounding box center [559, 392] width 166 height 27
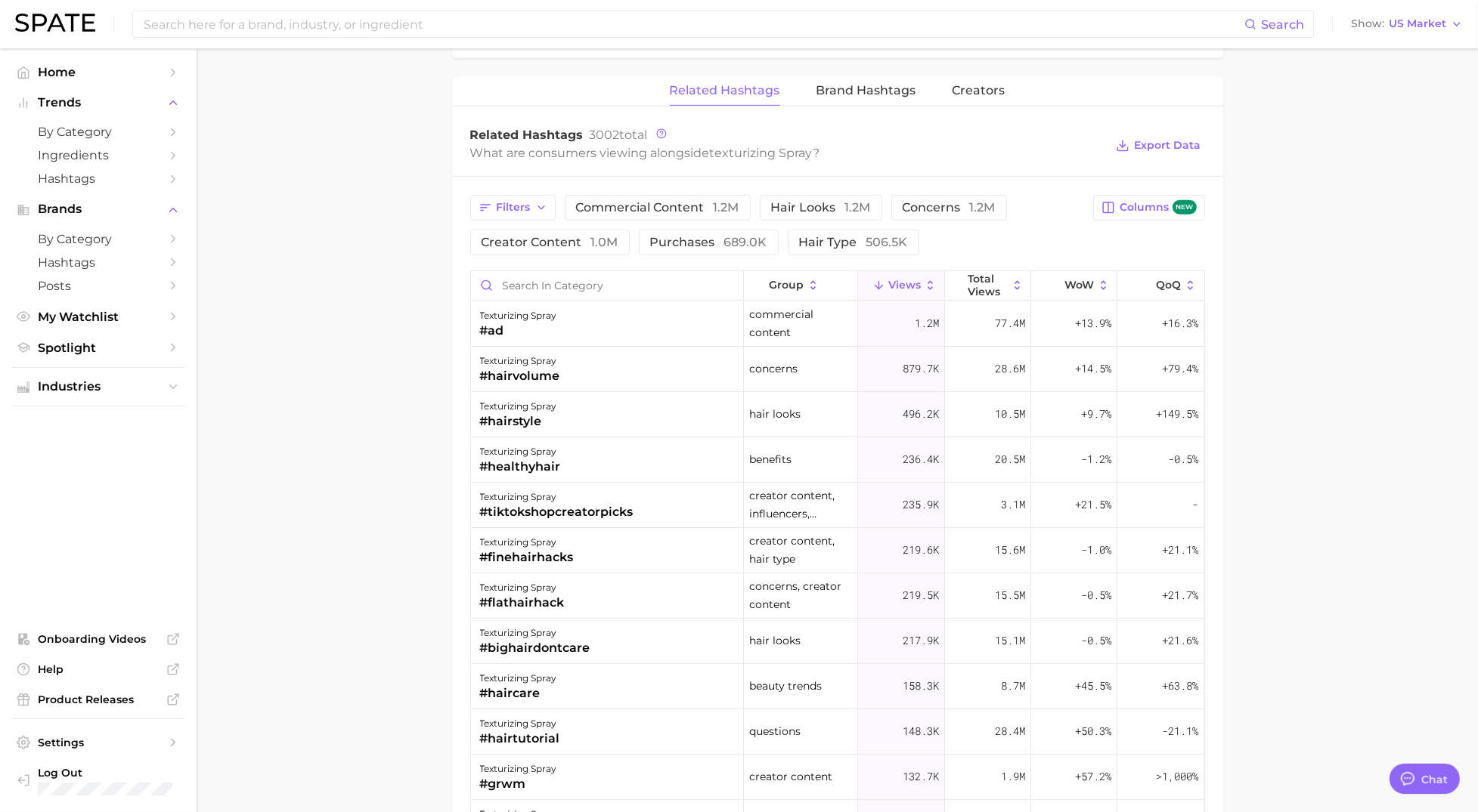
scroll to position [1126, 0]
click at [889, 95] on span "Brand Hashtags" at bounding box center [866, 88] width 100 height 13
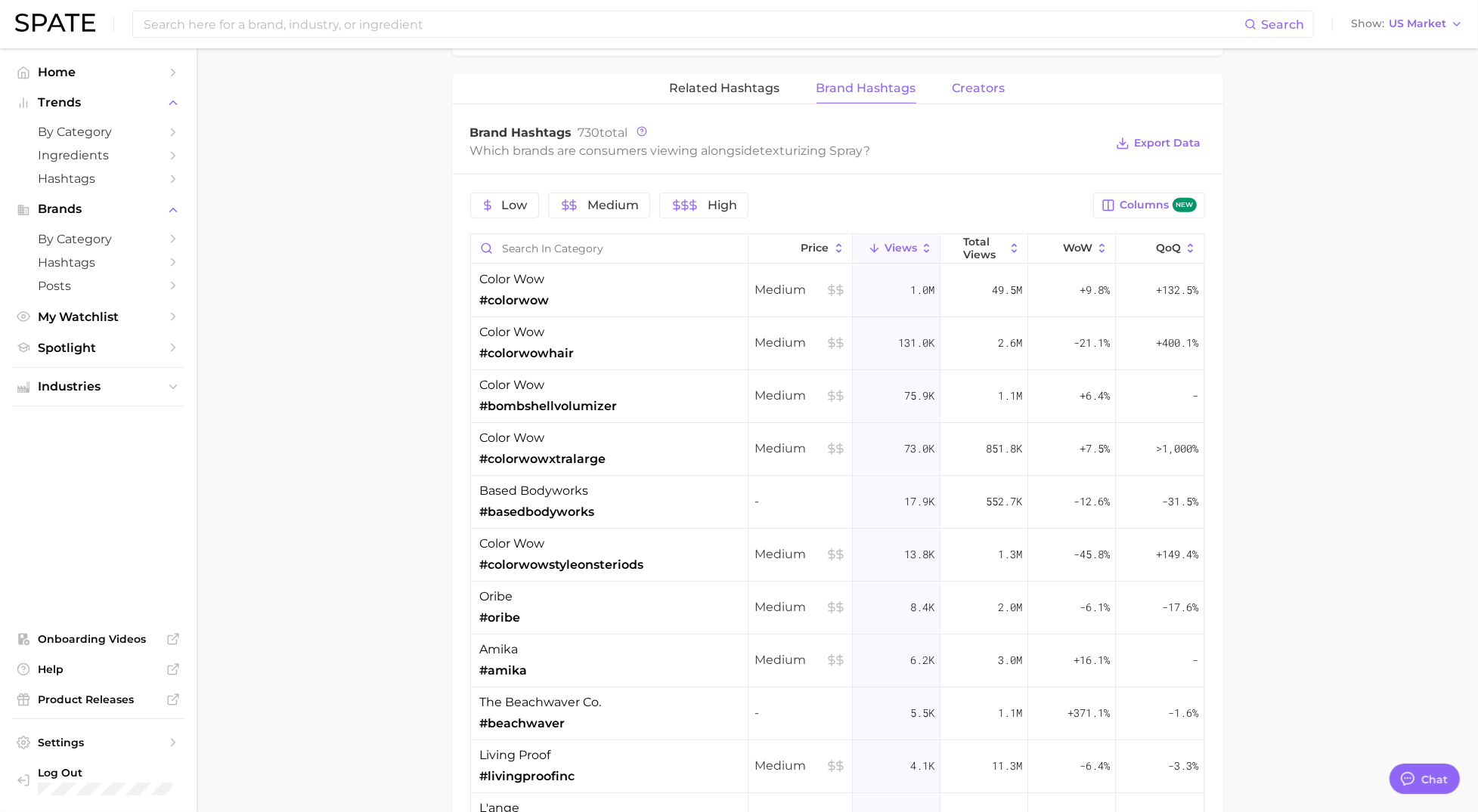
click at [971, 95] on span "Creators" at bounding box center [980, 88] width 53 height 13
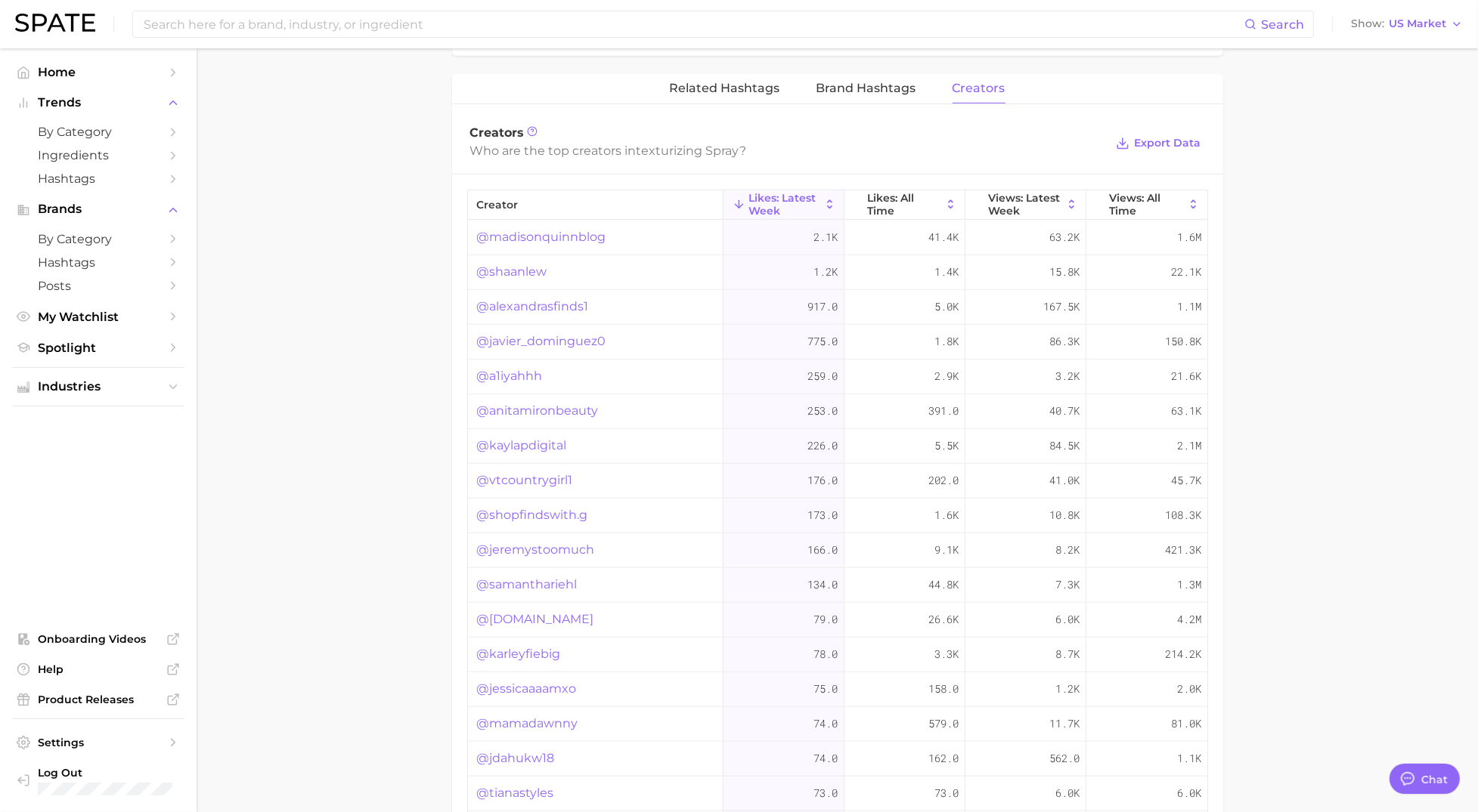
click at [562, 240] on link "@madisonquinnblog" at bounding box center [541, 237] width 129 height 18
